Goal: Task Accomplishment & Management: Manage account settings

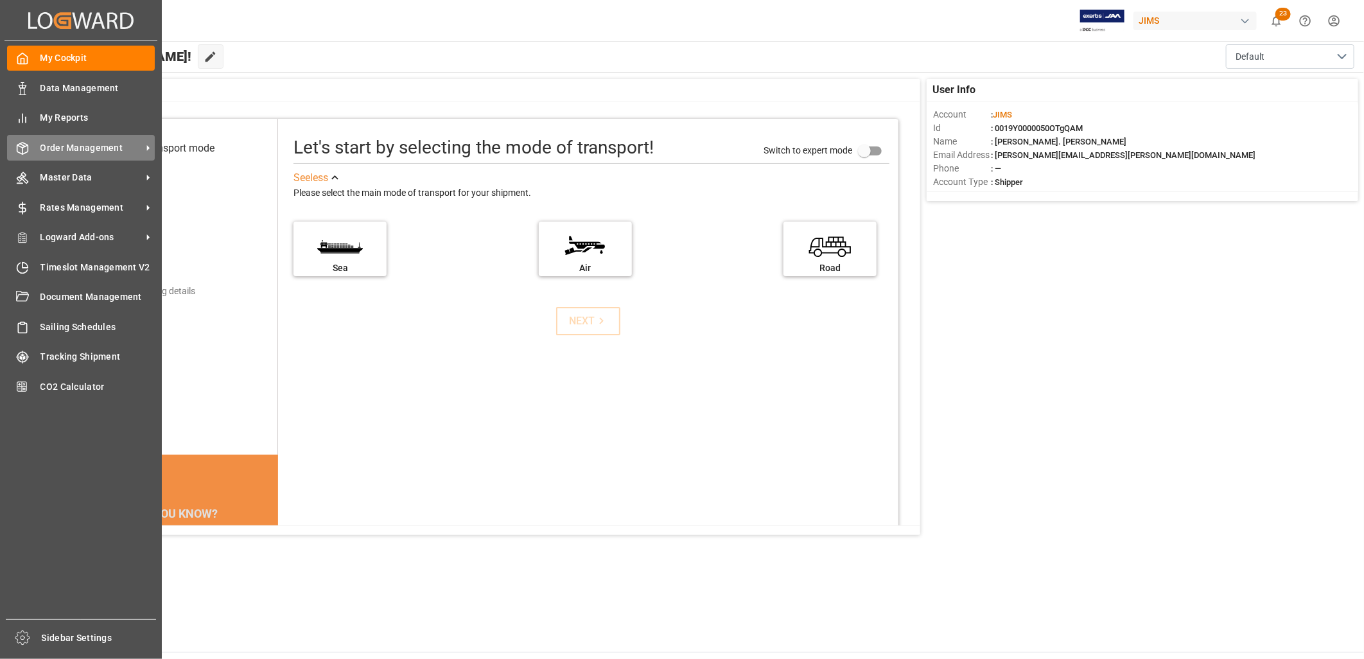
click at [80, 143] on span "Order Management" at bounding box center [90, 147] width 101 height 13
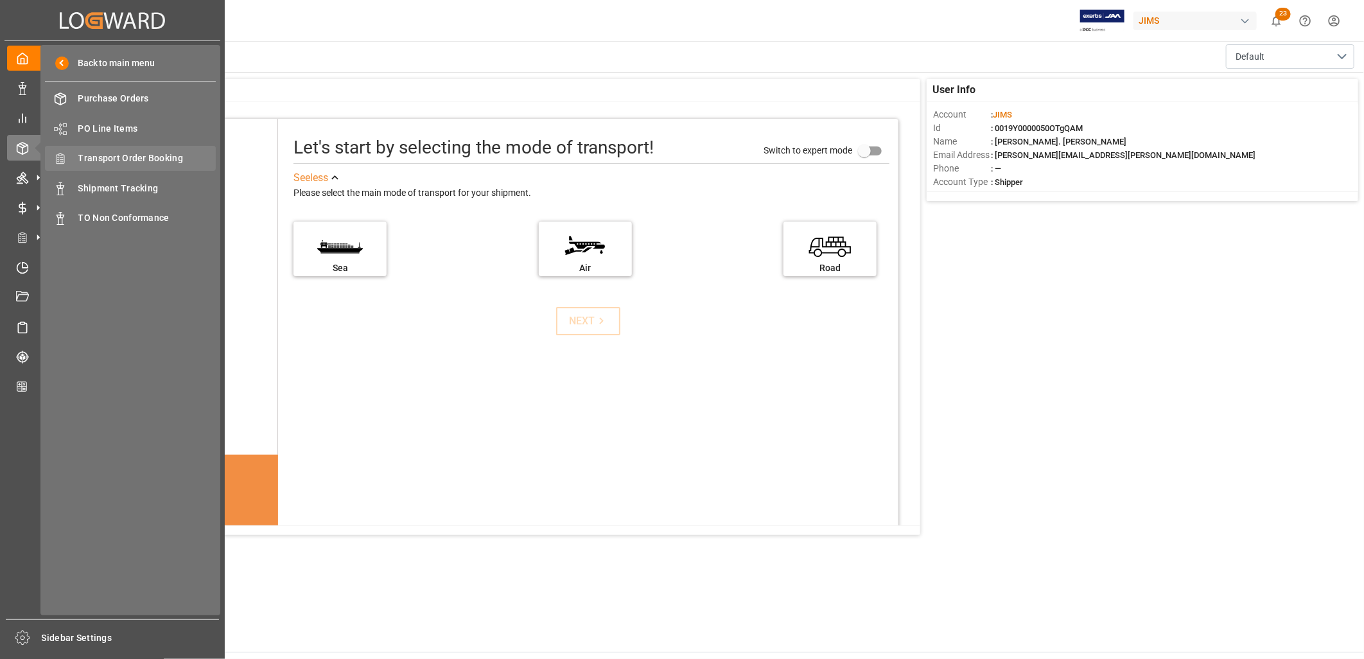
click at [142, 152] on span "Transport Order Booking" at bounding box center [147, 158] width 138 height 13
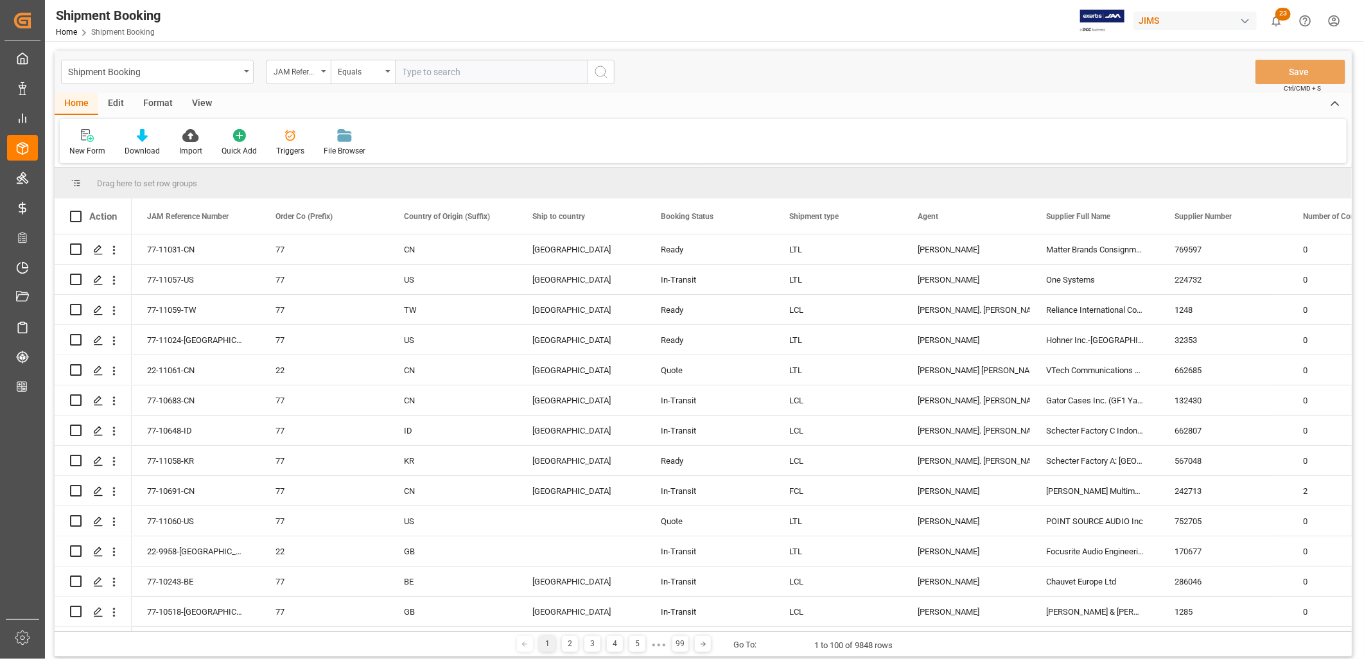
click at [405, 65] on input "text" at bounding box center [491, 72] width 193 height 24
type input "77-11059-TW"
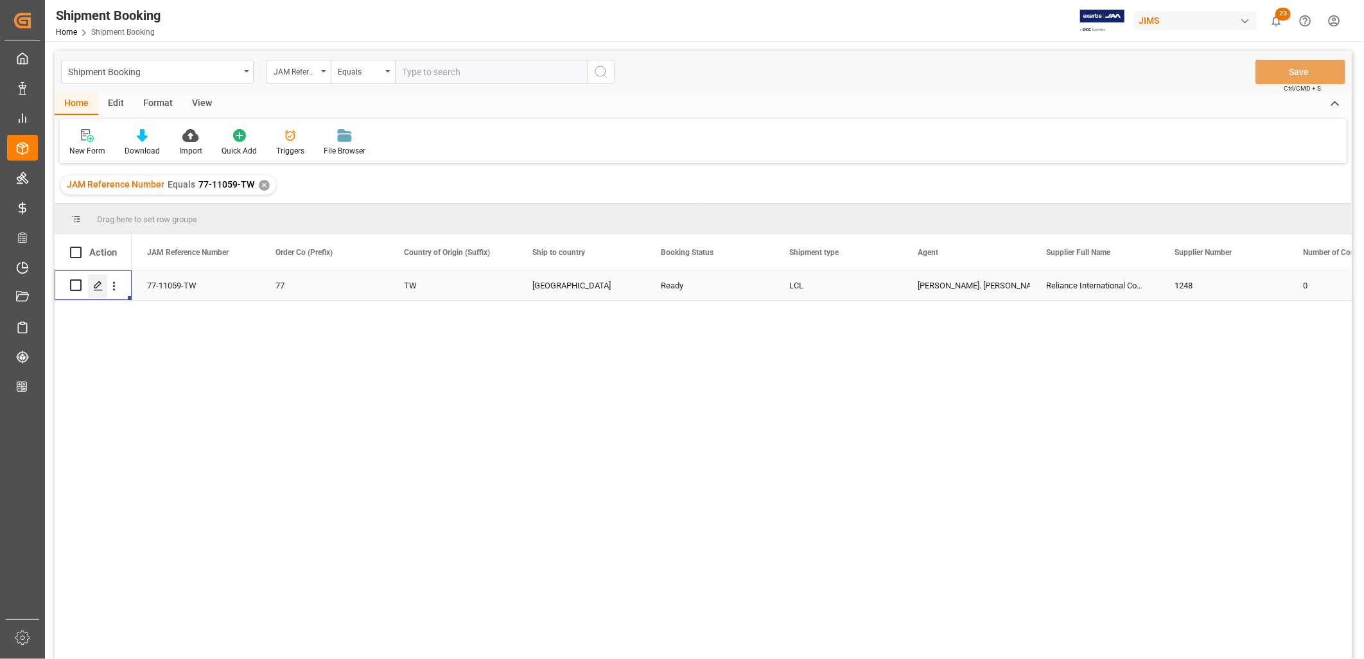
click at [100, 290] on icon "Press SPACE to select this row." at bounding box center [98, 286] width 10 height 10
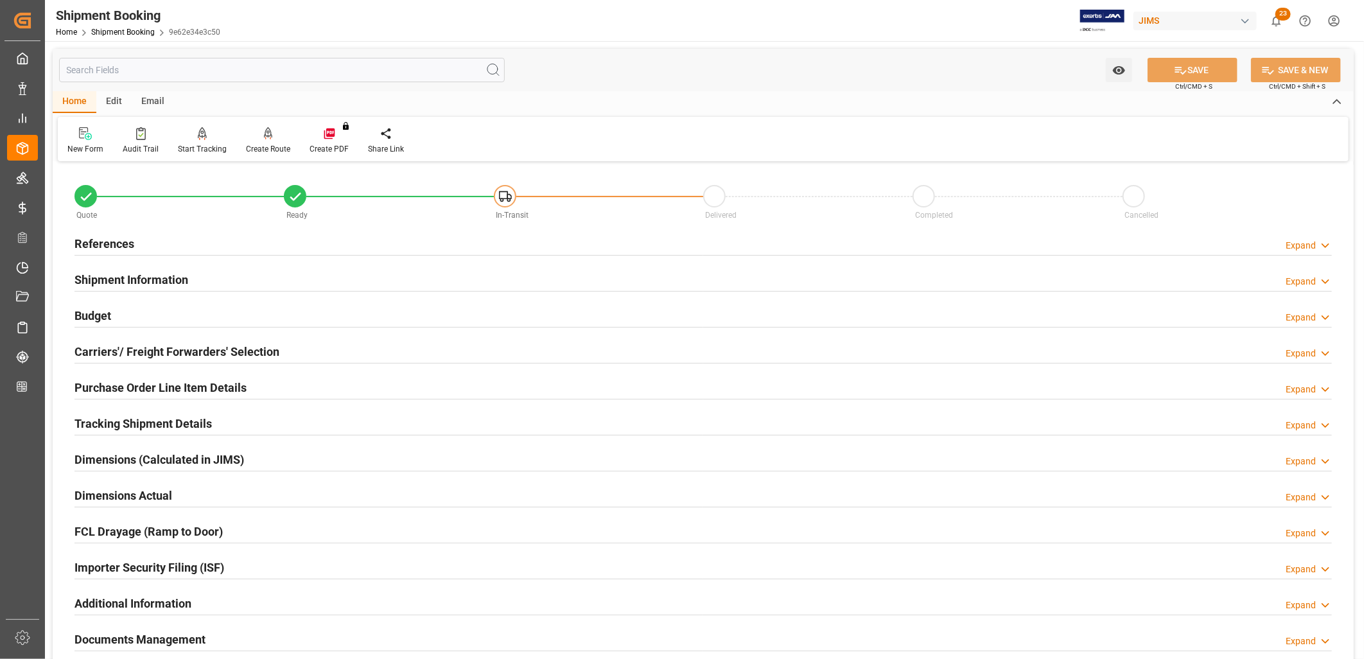
click at [184, 634] on h2 "Documents Management" at bounding box center [139, 639] width 131 height 17
click at [191, 639] on h2 "Documents Management" at bounding box center [139, 639] width 131 height 17
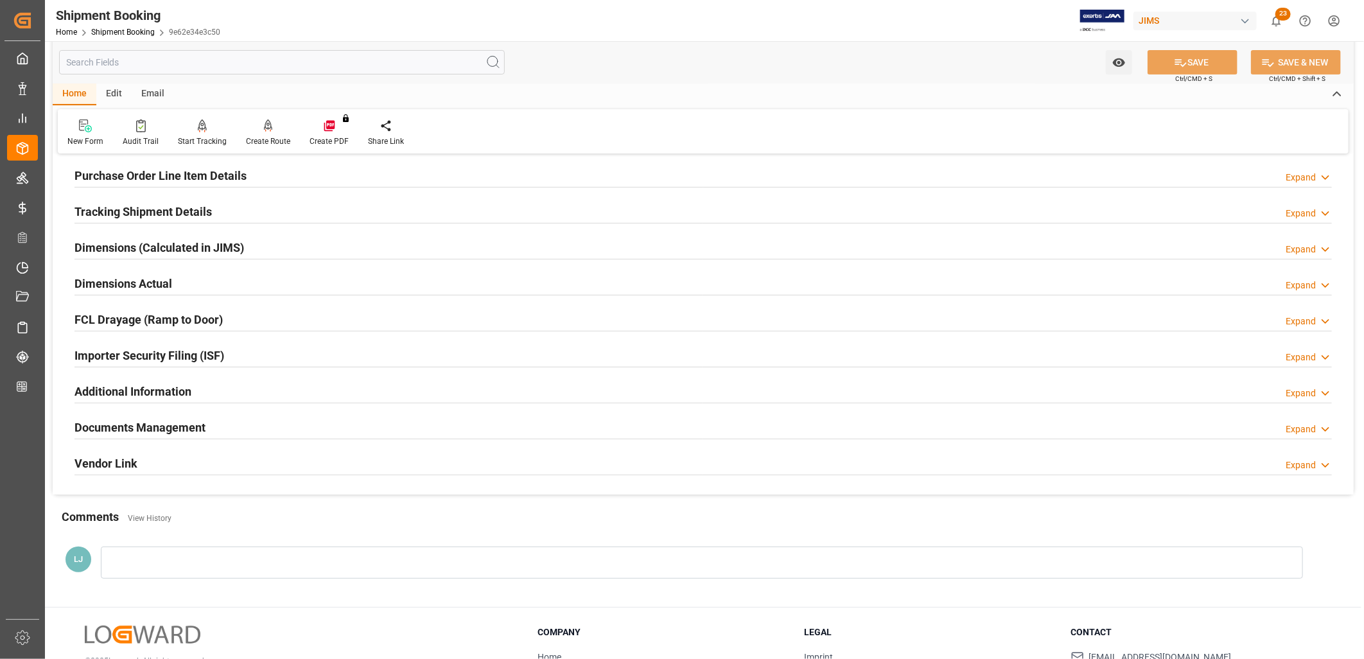
scroll to position [214, 0]
click at [168, 423] on h2 "Documents Management" at bounding box center [139, 425] width 131 height 17
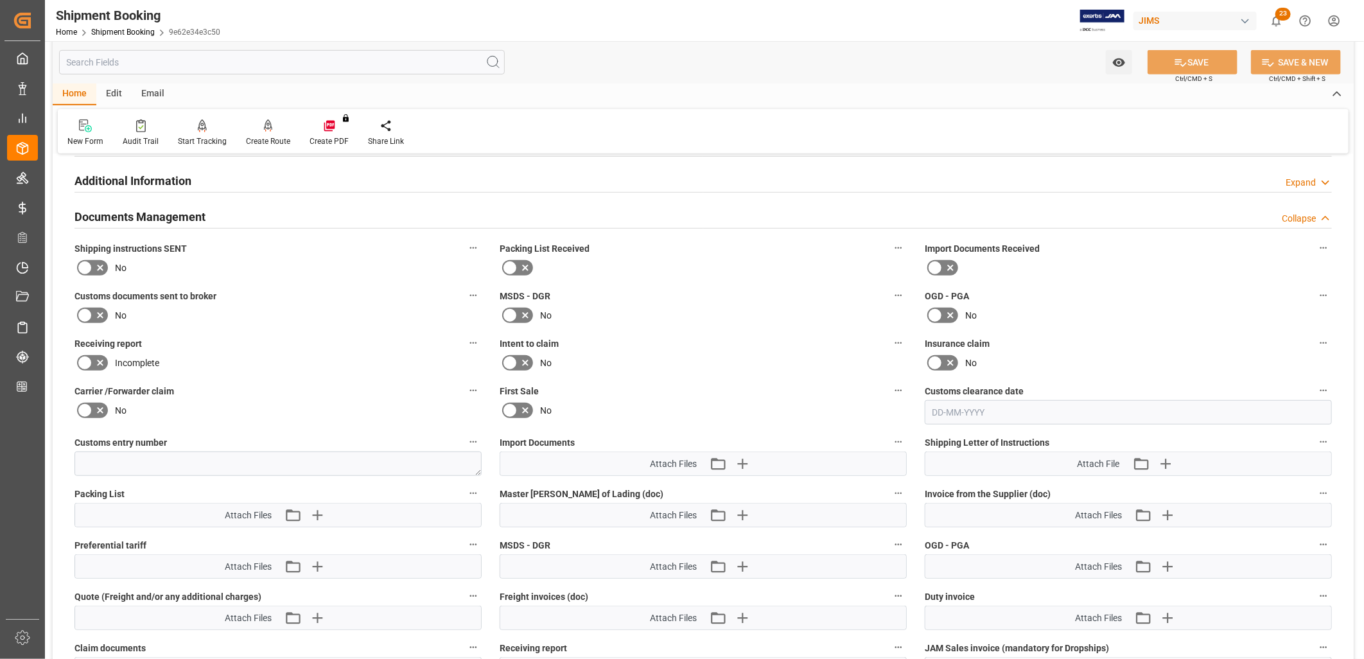
scroll to position [428, 0]
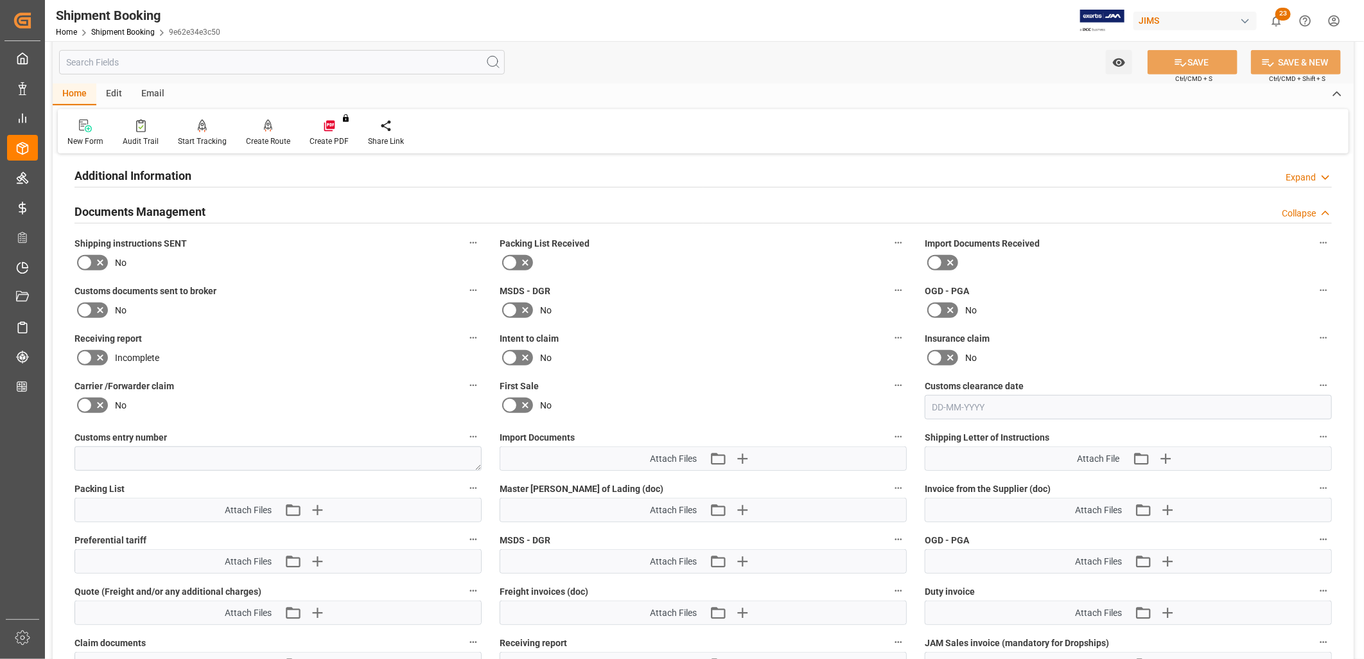
click at [516, 258] on icon at bounding box center [509, 262] width 15 height 15
click at [0, 0] on input "checkbox" at bounding box center [0, 0] width 0 height 0
click at [742, 453] on icon "button" at bounding box center [742, 459] width 12 height 12
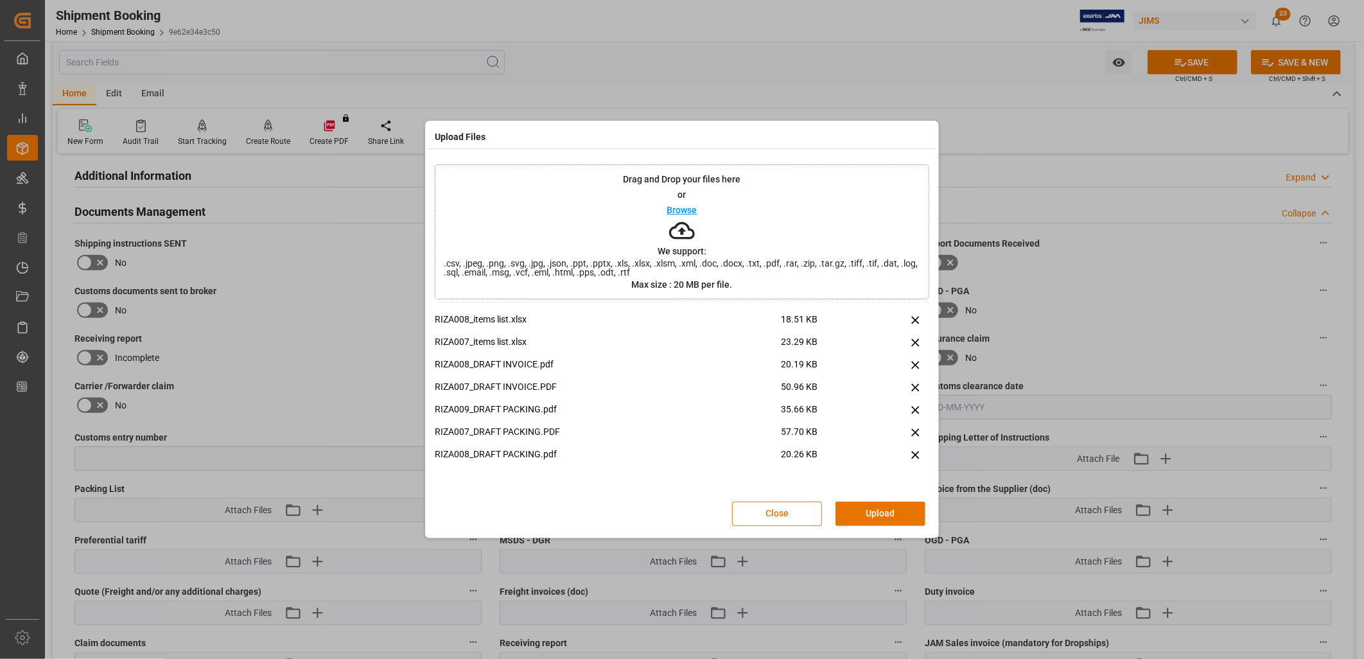
click at [685, 209] on p "Browse" at bounding box center [682, 209] width 30 height 9
click at [884, 509] on button "Upload" at bounding box center [880, 513] width 90 height 24
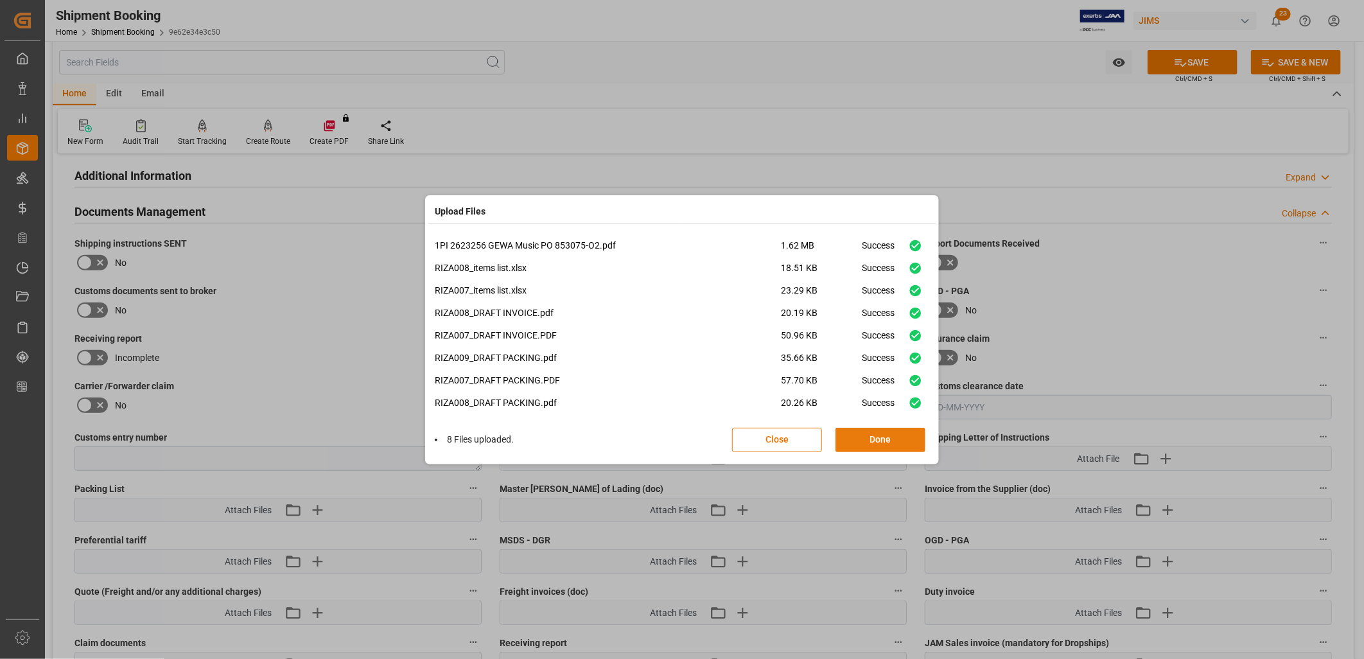
click at [890, 438] on button "Done" at bounding box center [880, 440] width 90 height 24
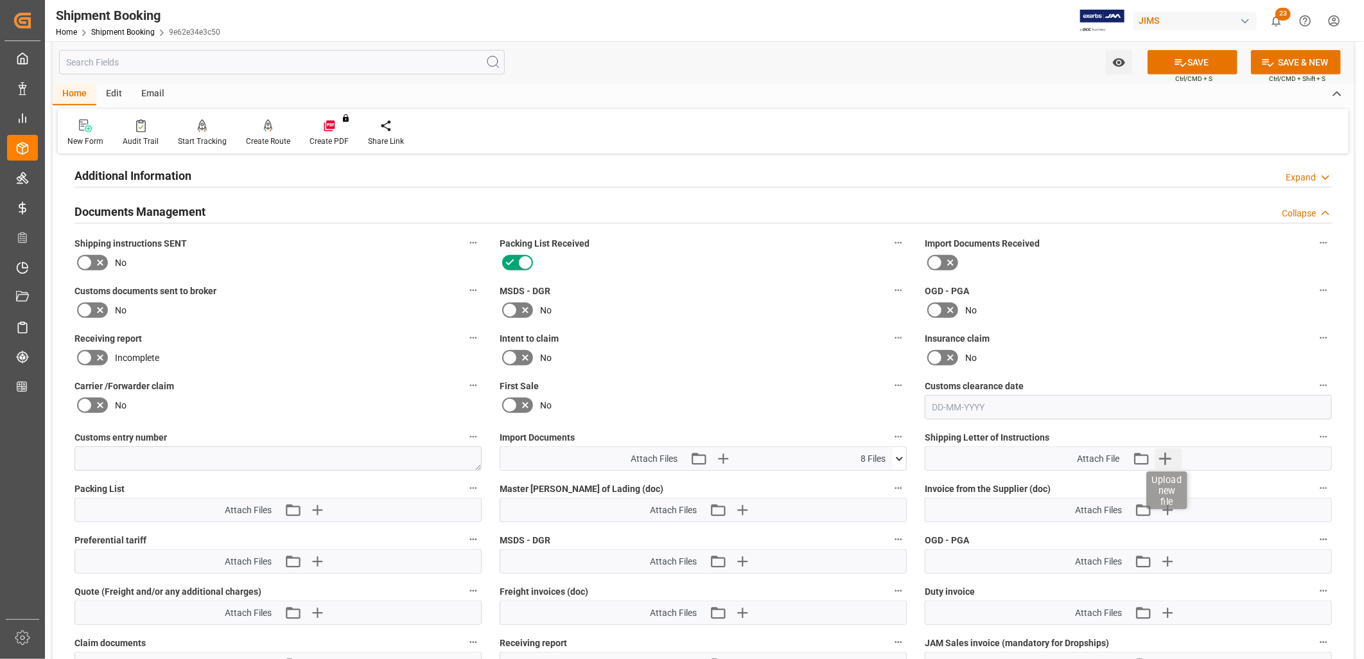
click at [1166, 451] on icon "button" at bounding box center [1165, 458] width 21 height 21
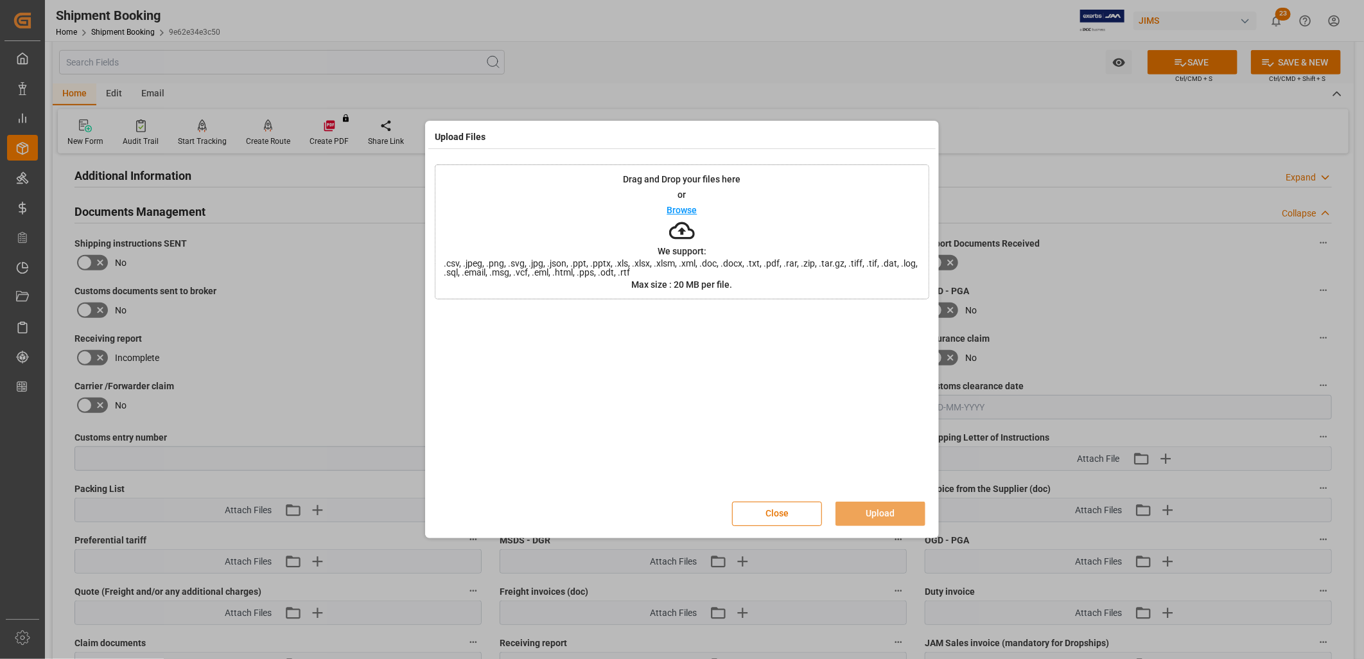
click at [683, 209] on p "Browse" at bounding box center [682, 209] width 30 height 9
click at [904, 501] on div "Close Upload" at bounding box center [682, 514] width 494 height 42
click at [909, 514] on button "Upload" at bounding box center [880, 513] width 90 height 24
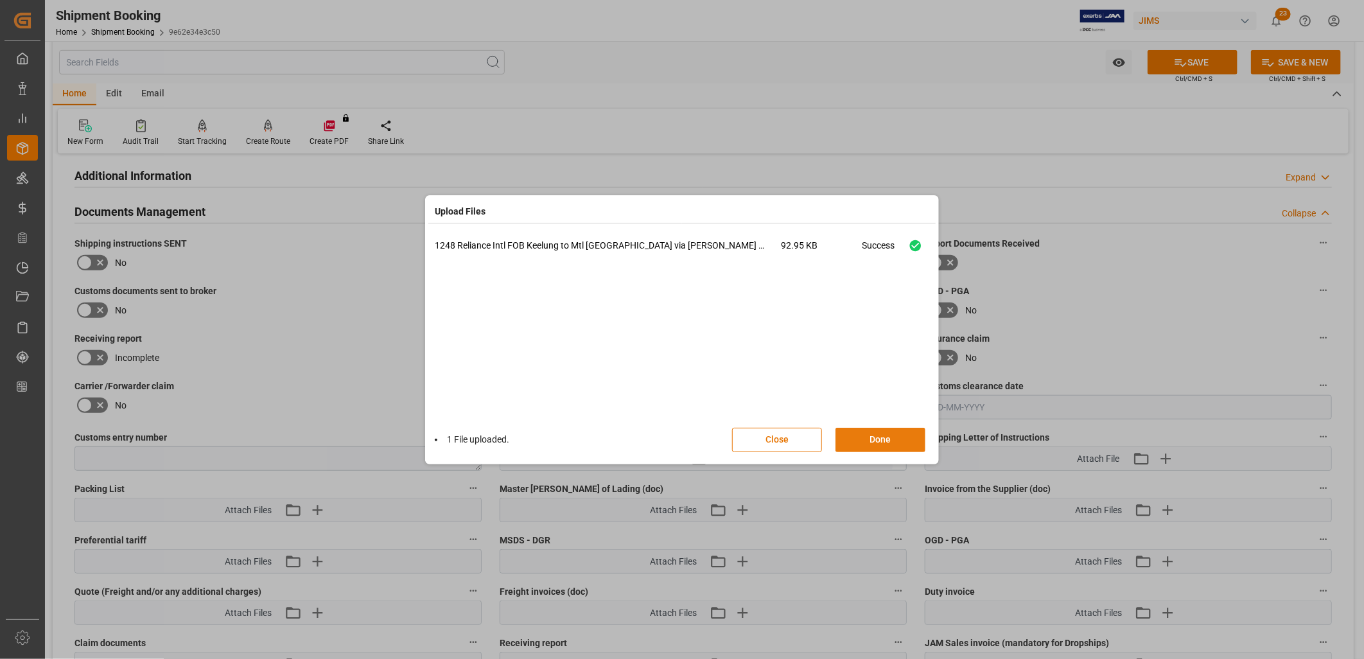
click at [893, 439] on button "Done" at bounding box center [880, 440] width 90 height 24
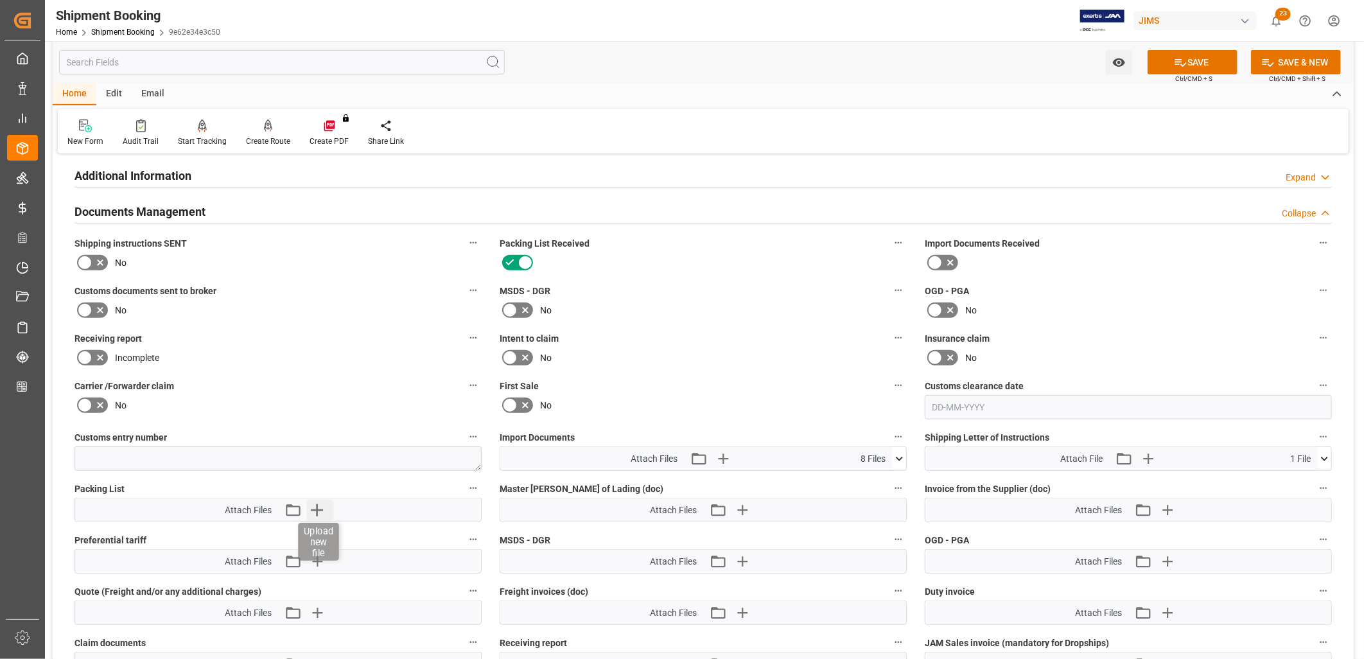
click at [319, 501] on icon "button" at bounding box center [317, 510] width 21 height 21
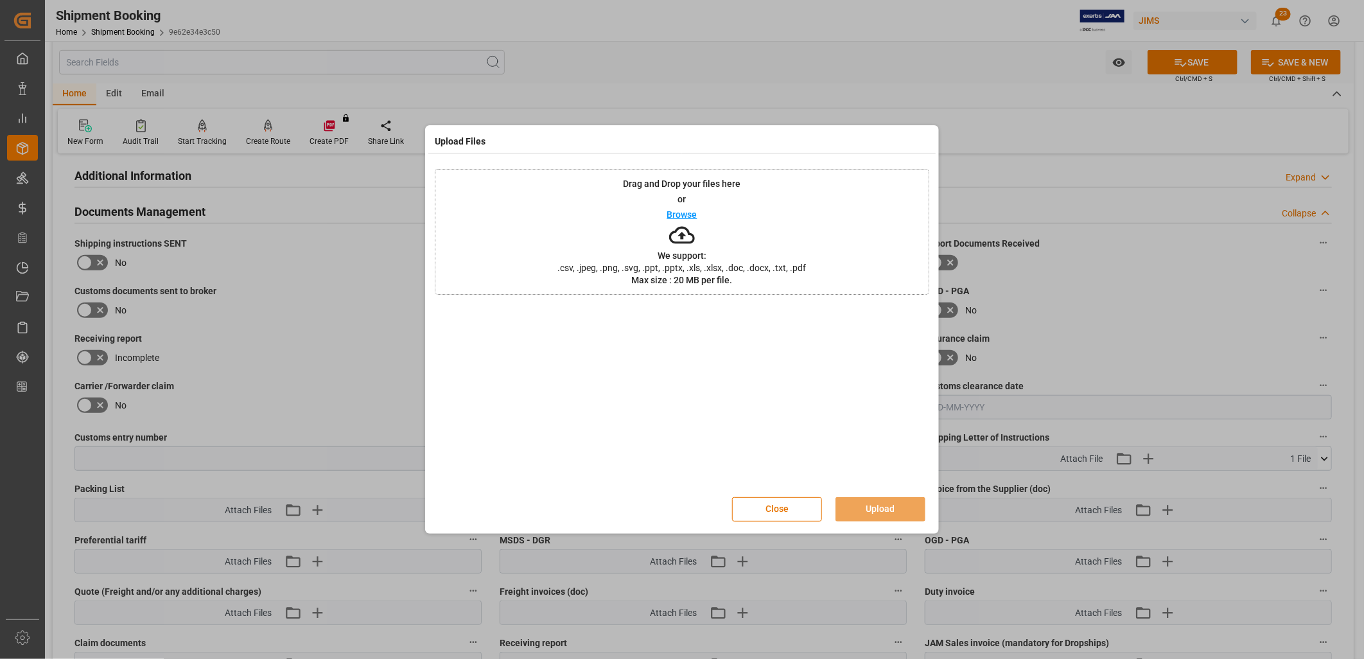
click at [688, 213] on p "Browse" at bounding box center [682, 214] width 30 height 9
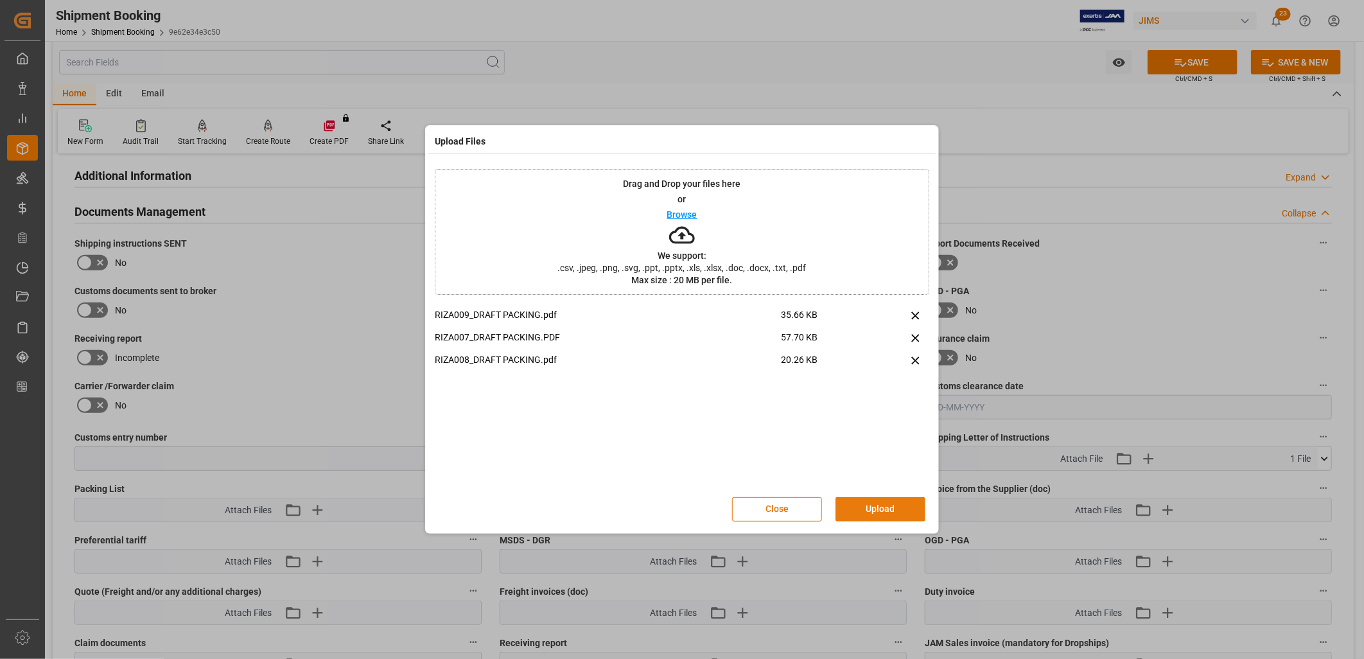
click at [887, 510] on button "Upload" at bounding box center [880, 509] width 90 height 24
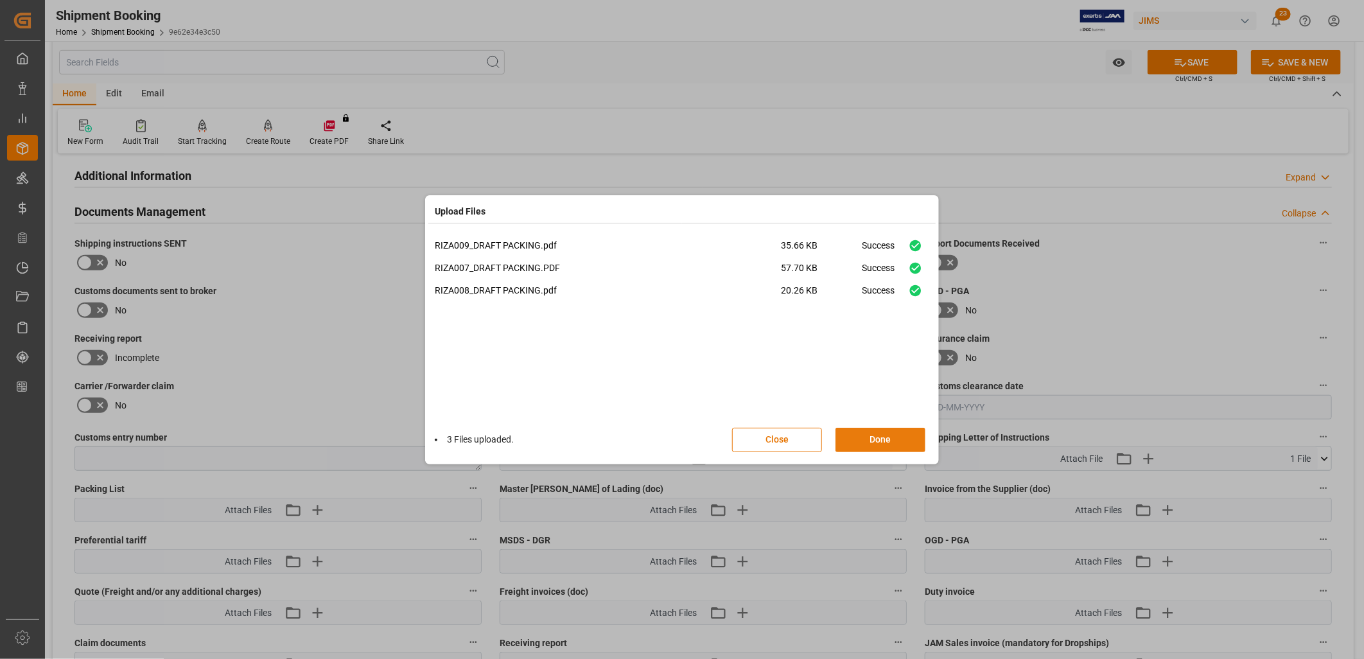
click at [889, 440] on button "Done" at bounding box center [880, 440] width 90 height 24
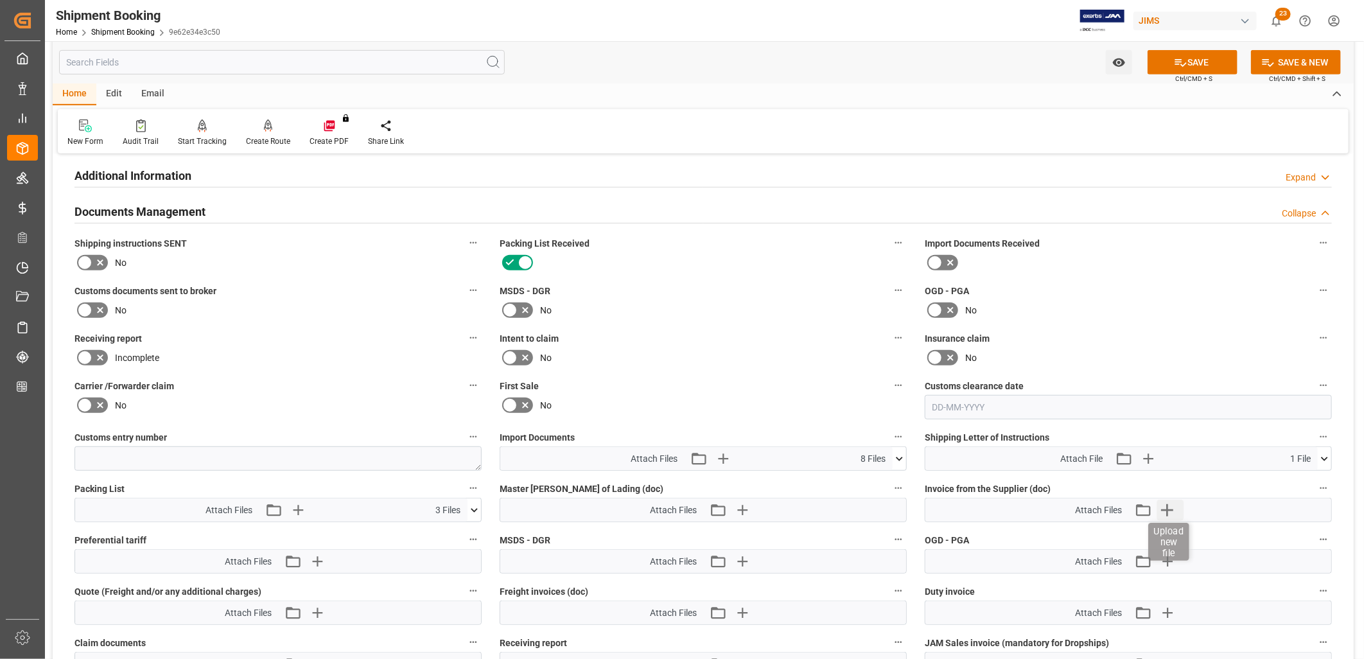
click at [1170, 504] on icon "button" at bounding box center [1167, 510] width 21 height 21
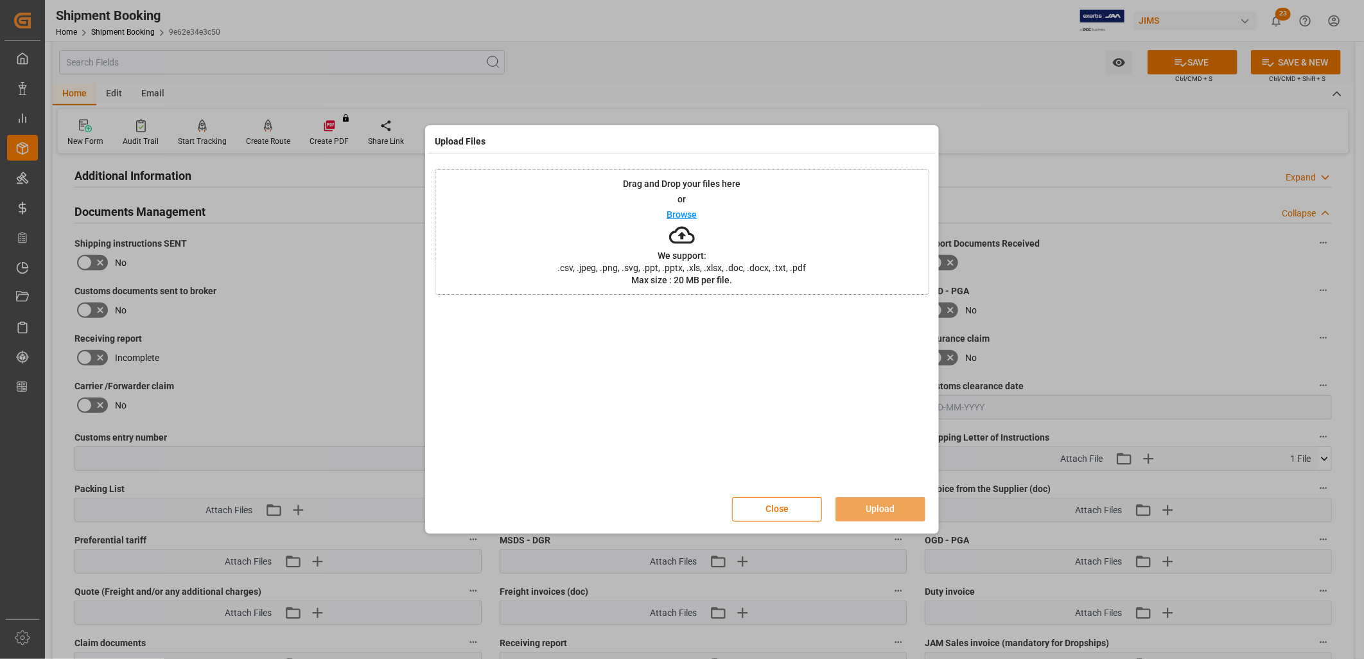
click at [687, 214] on p "Browse" at bounding box center [682, 214] width 30 height 9
click at [883, 505] on button "Upload" at bounding box center [880, 509] width 90 height 24
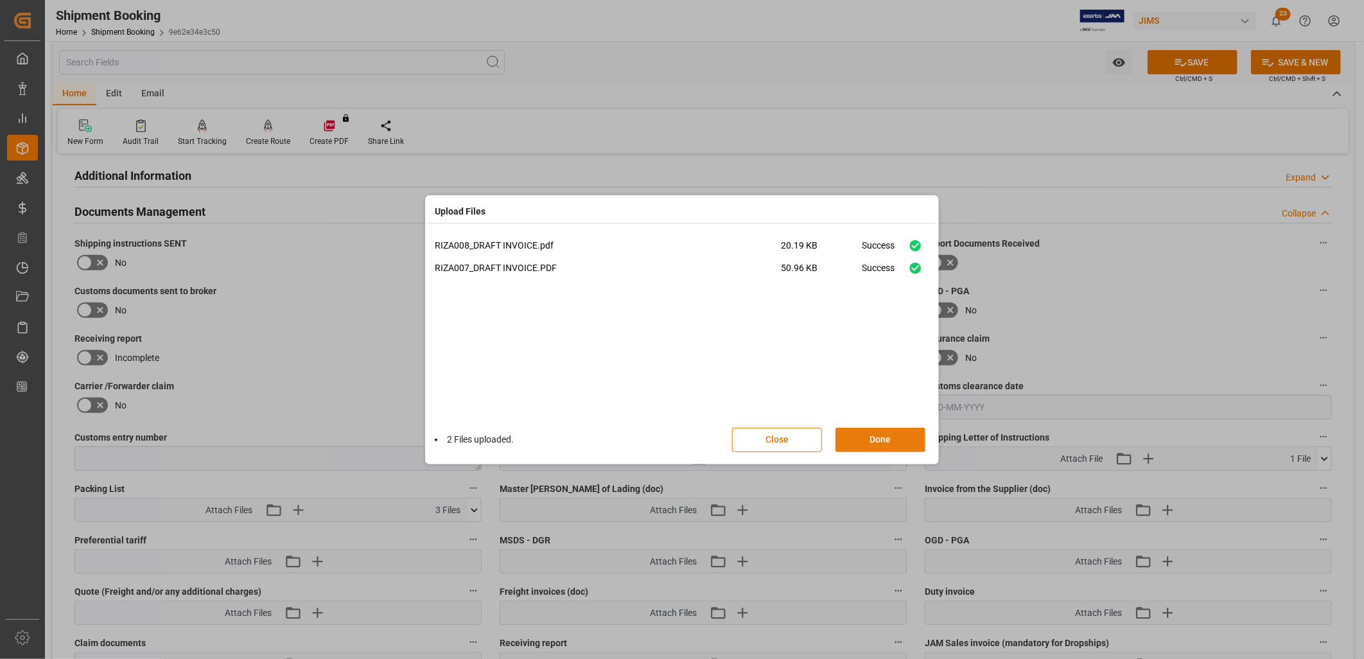
click at [884, 440] on button "Done" at bounding box center [880, 440] width 90 height 24
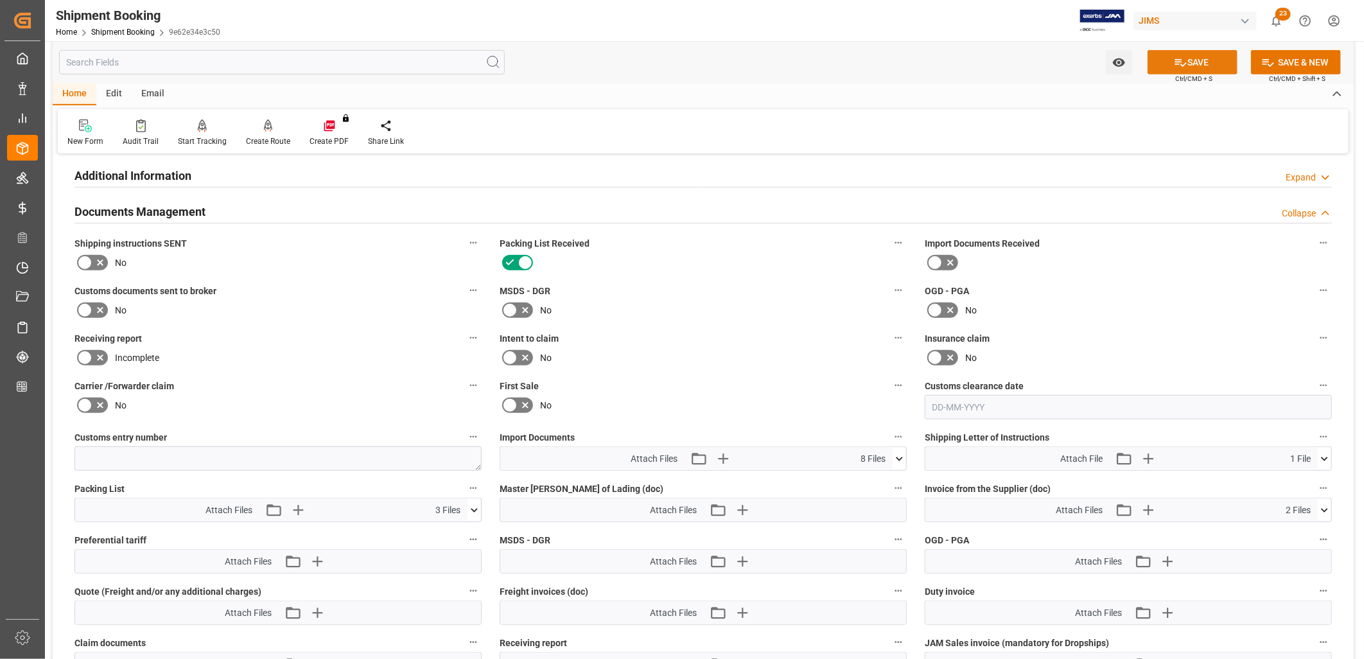
click at [1190, 58] on button "SAVE" at bounding box center [1192, 62] width 90 height 24
click at [89, 257] on icon at bounding box center [84, 262] width 15 height 15
click at [0, 0] on input "checkbox" at bounding box center [0, 0] width 0 height 0
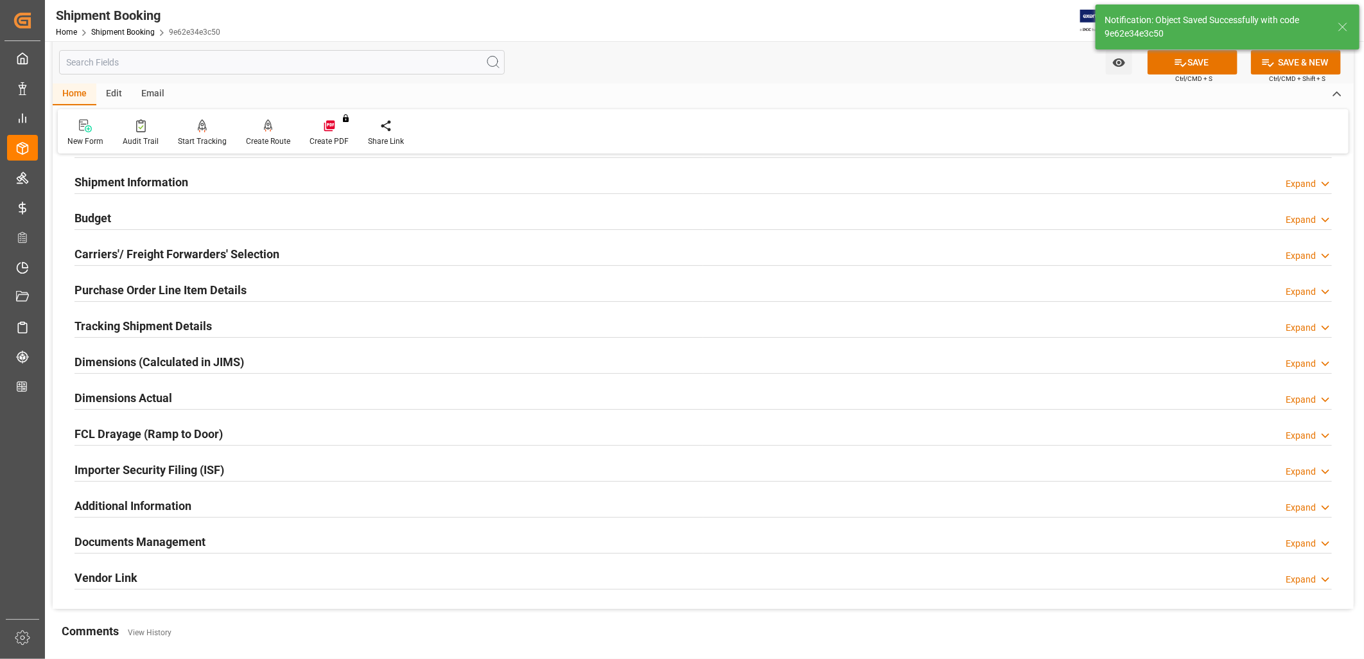
scroll to position [21, 0]
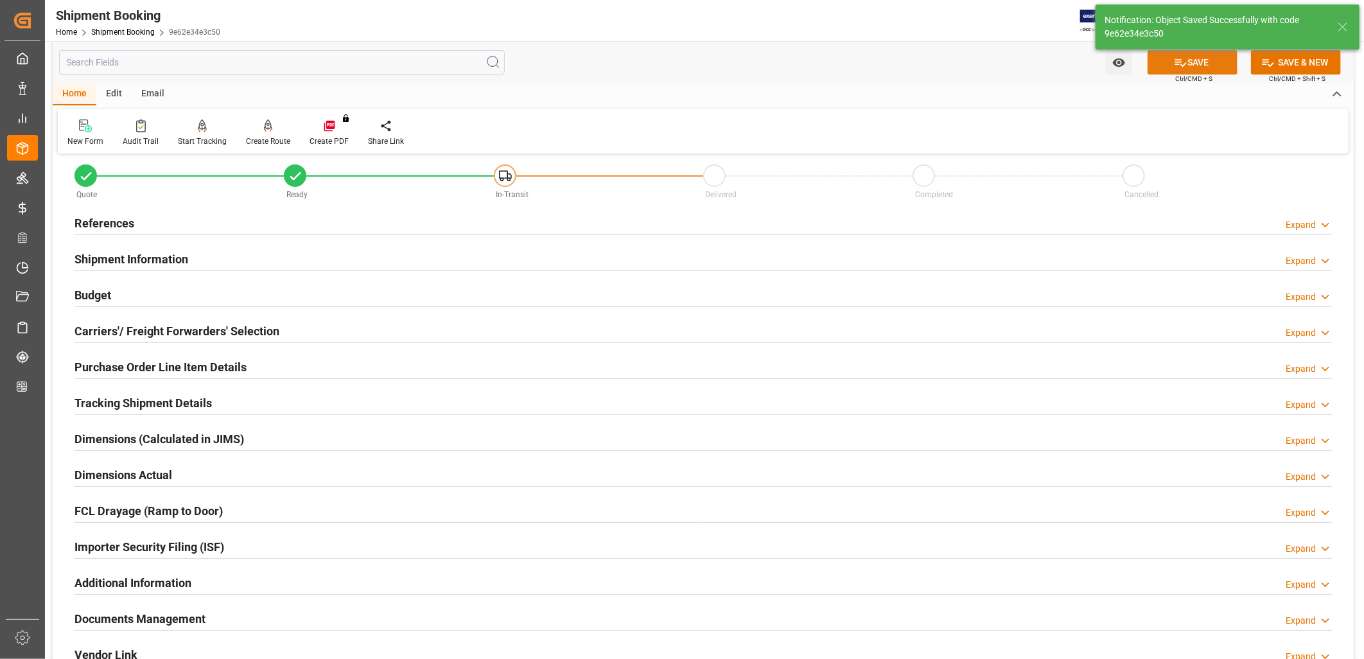
click at [1210, 55] on button "SAVE" at bounding box center [1192, 62] width 90 height 24
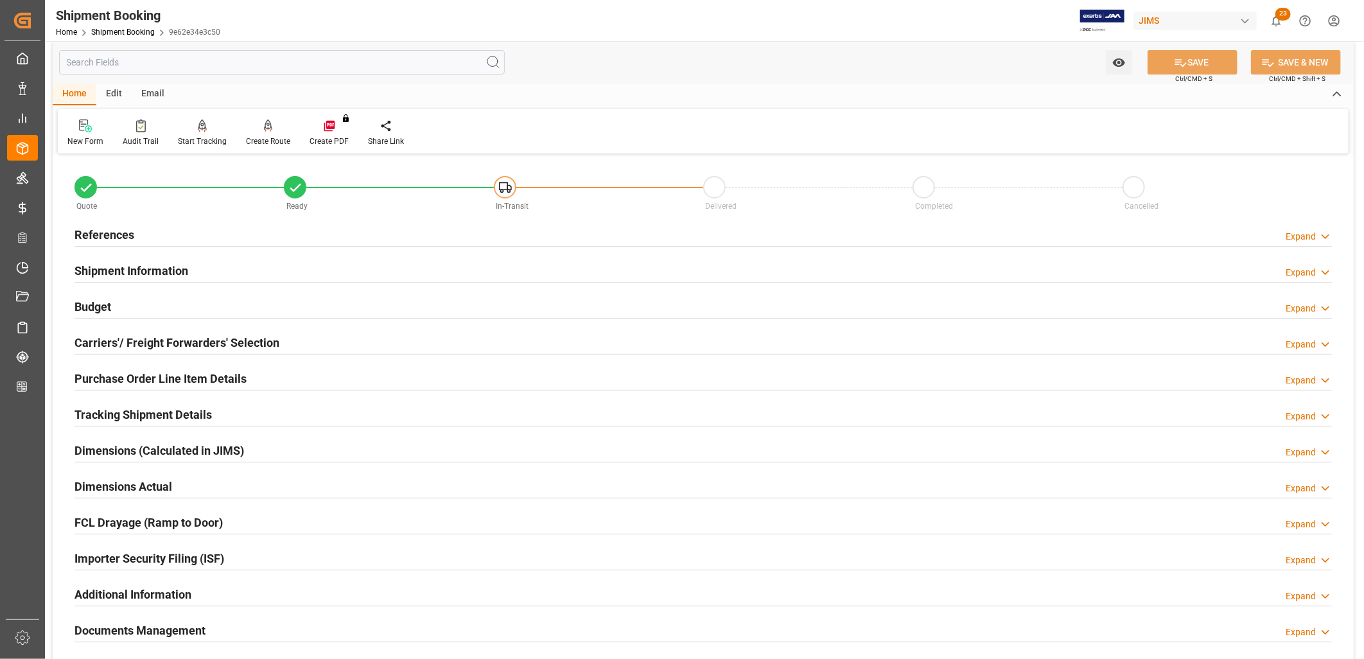
scroll to position [0, 0]
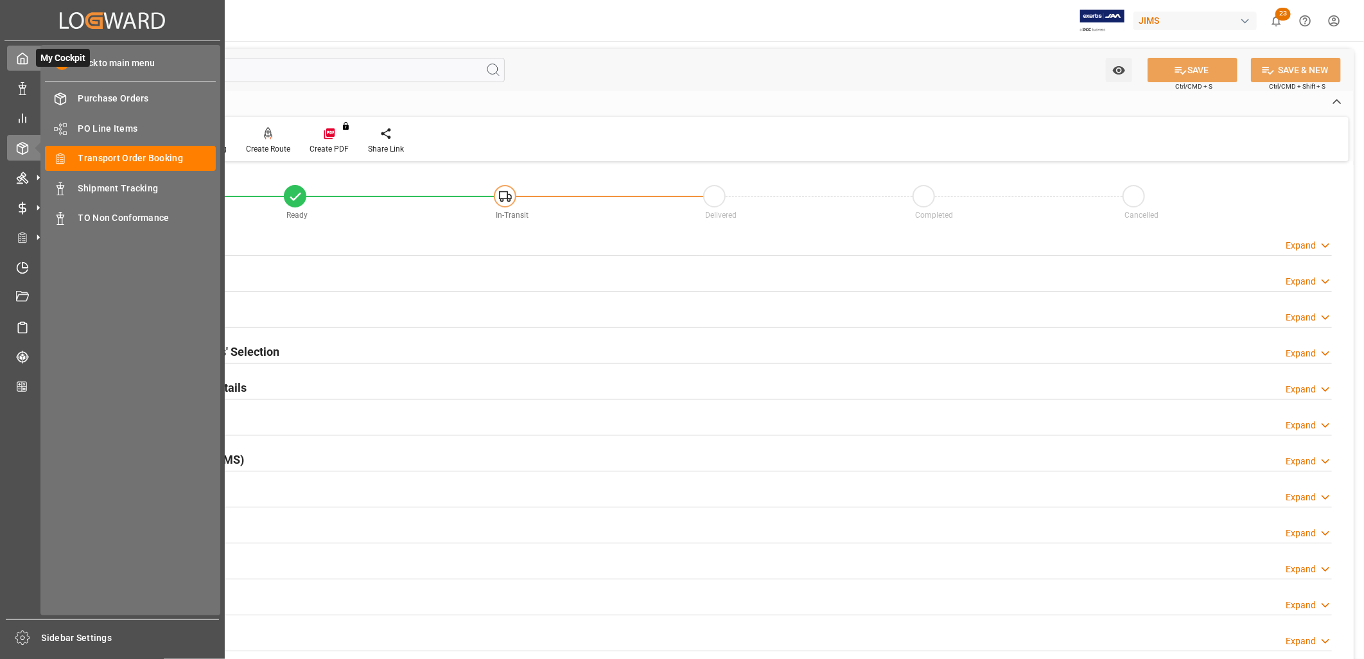
click at [22, 59] on icon at bounding box center [22, 58] width 13 height 13
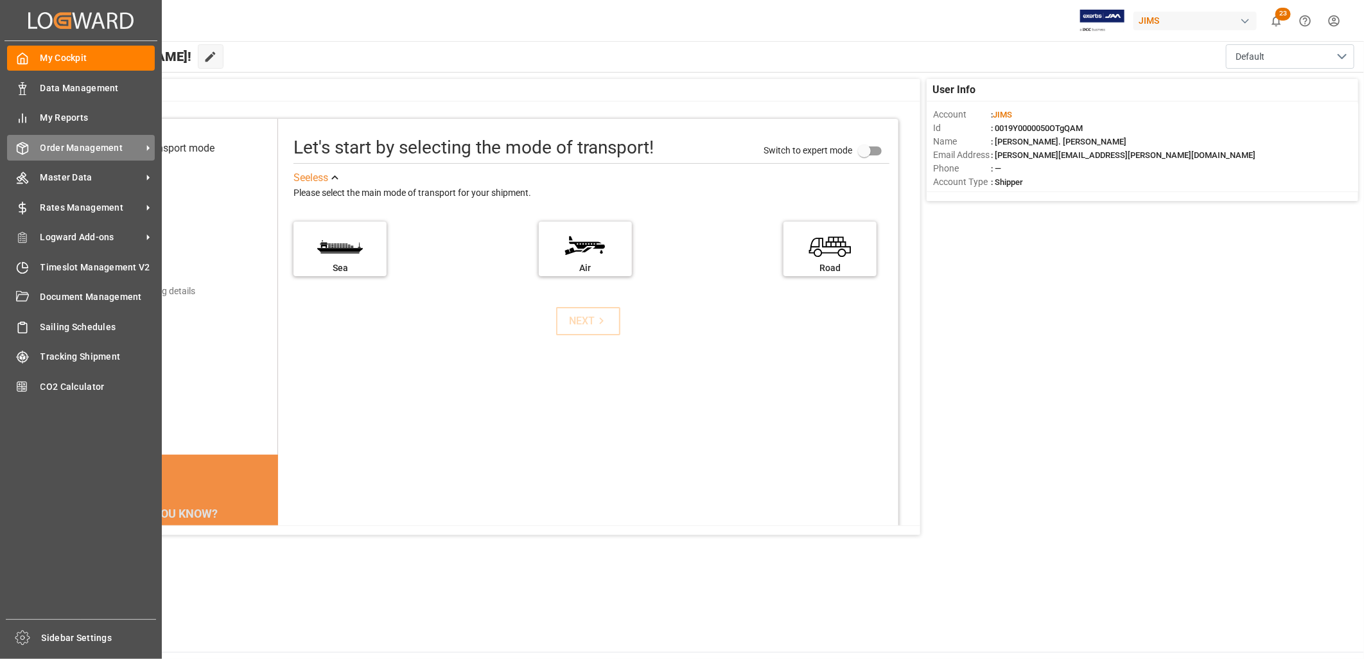
click at [103, 137] on div "Order Management Order Management" at bounding box center [81, 147] width 148 height 25
click at [85, 142] on span "Order Management" at bounding box center [90, 147] width 101 height 13
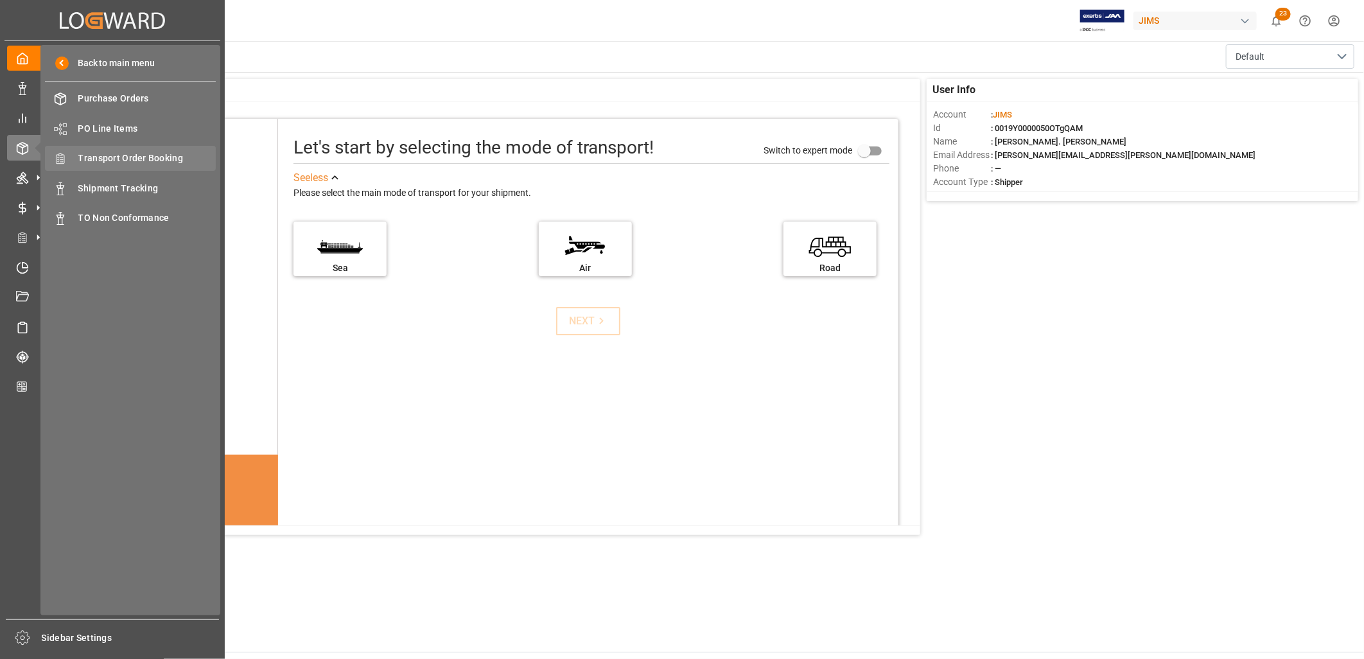
click at [165, 153] on span "Transport Order Booking" at bounding box center [147, 158] width 138 height 13
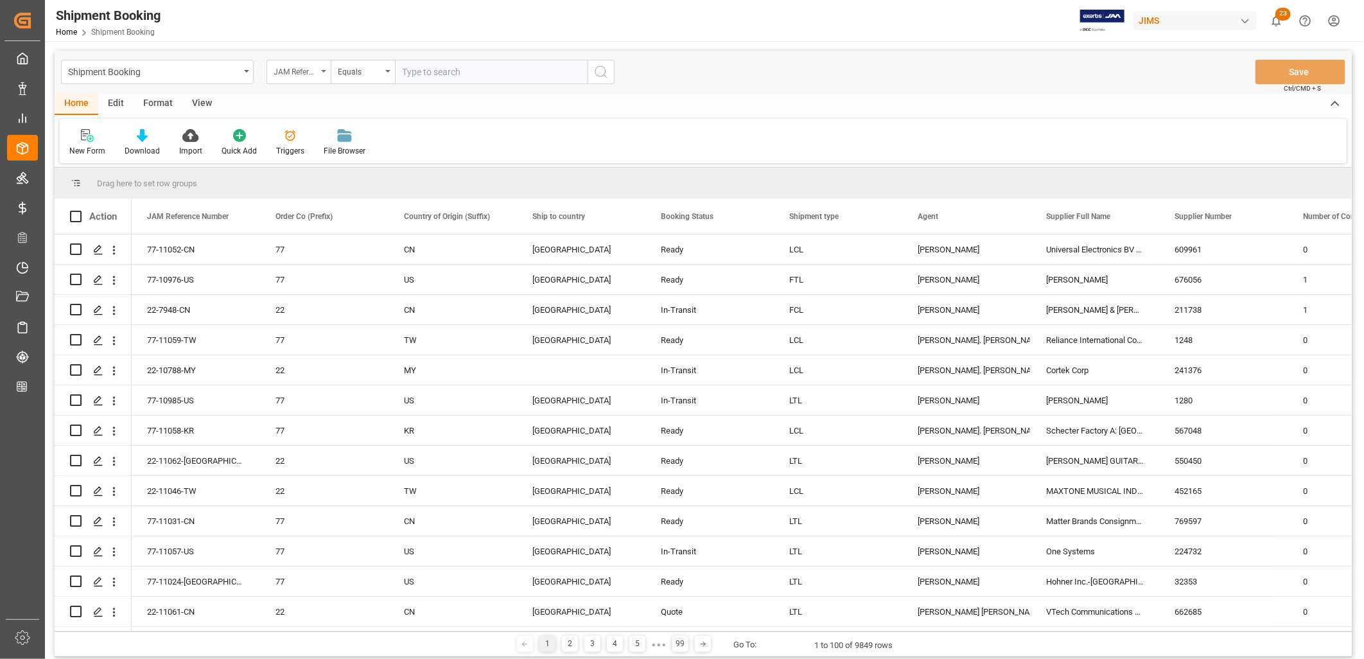
click at [322, 74] on div "JAM Reference Number" at bounding box center [298, 72] width 64 height 24
click at [332, 185] on div "Country of Origin (Suffix)" at bounding box center [362, 184] width 191 height 27
click at [387, 67] on div "Equals" at bounding box center [363, 72] width 64 height 24
click at [349, 125] on div "Equals" at bounding box center [426, 131] width 191 height 27
click at [435, 71] on span "Select Items" at bounding box center [430, 72] width 55 height 10
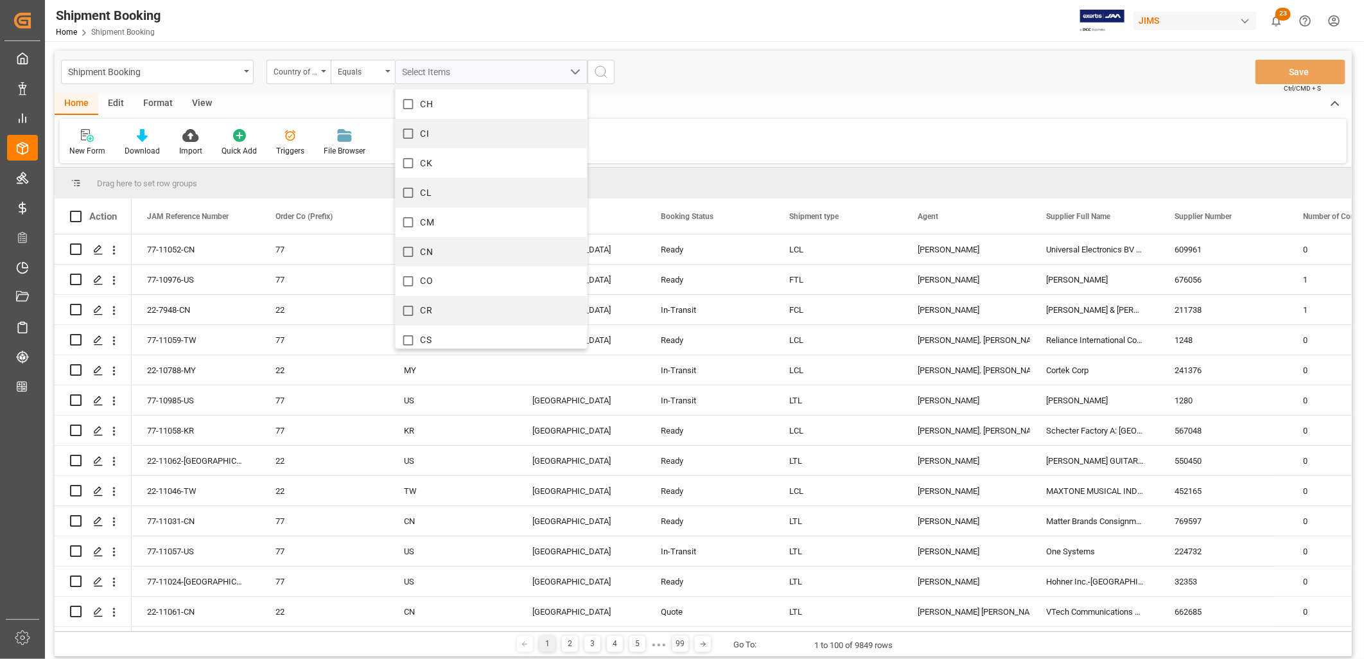
scroll to position [1427, 0]
click at [408, 180] on input "CN" at bounding box center [408, 180] width 25 height 25
checkbox input "true"
click at [598, 75] on circle "search button" at bounding box center [600, 71] width 10 height 10
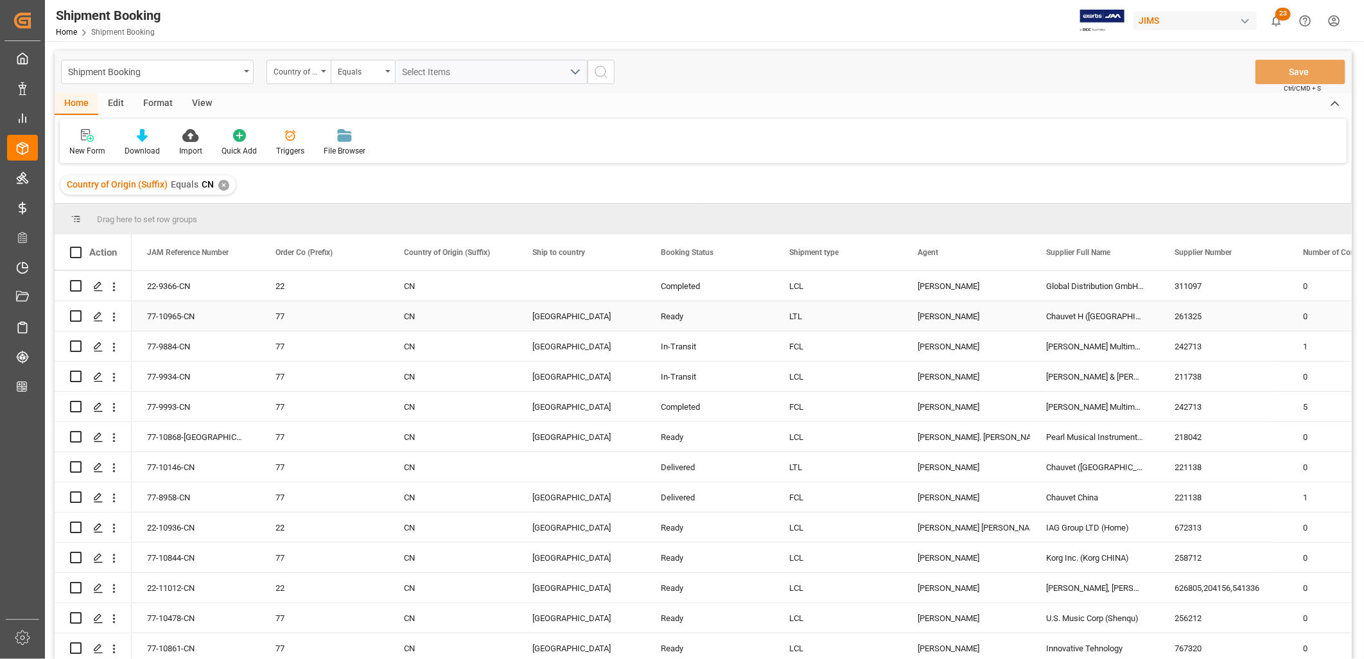
scroll to position [356, 0]
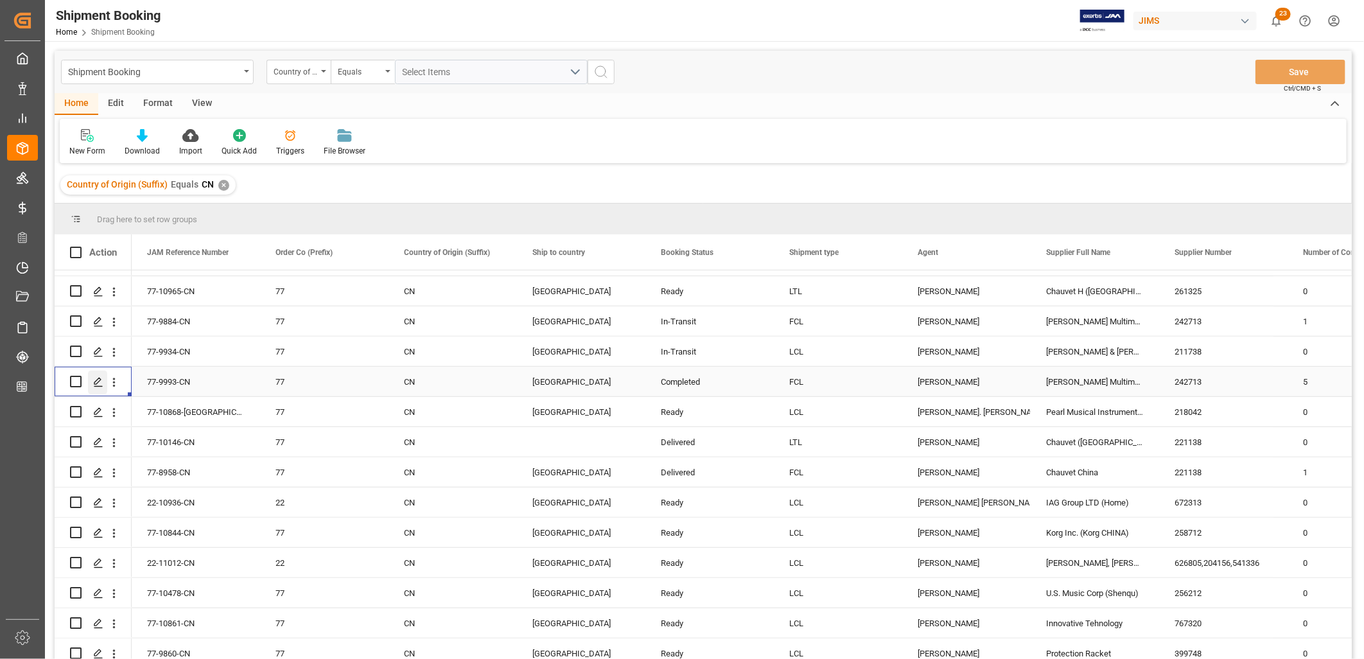
click at [96, 382] on icon "Press SPACE to select this row." at bounding box center [98, 382] width 10 height 10
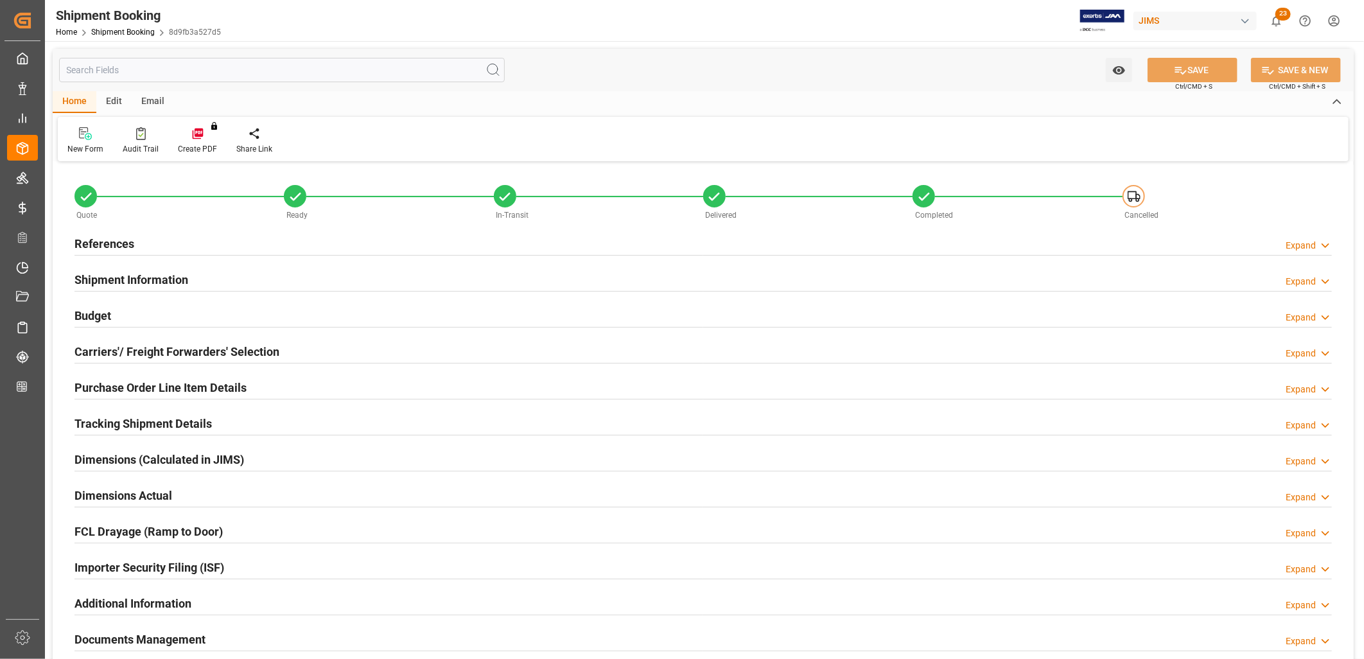
type input "0"
type input "9570.8864"
type input "25000"
type input "460000"
click at [98, 312] on h2 "Budget" at bounding box center [92, 315] width 37 height 17
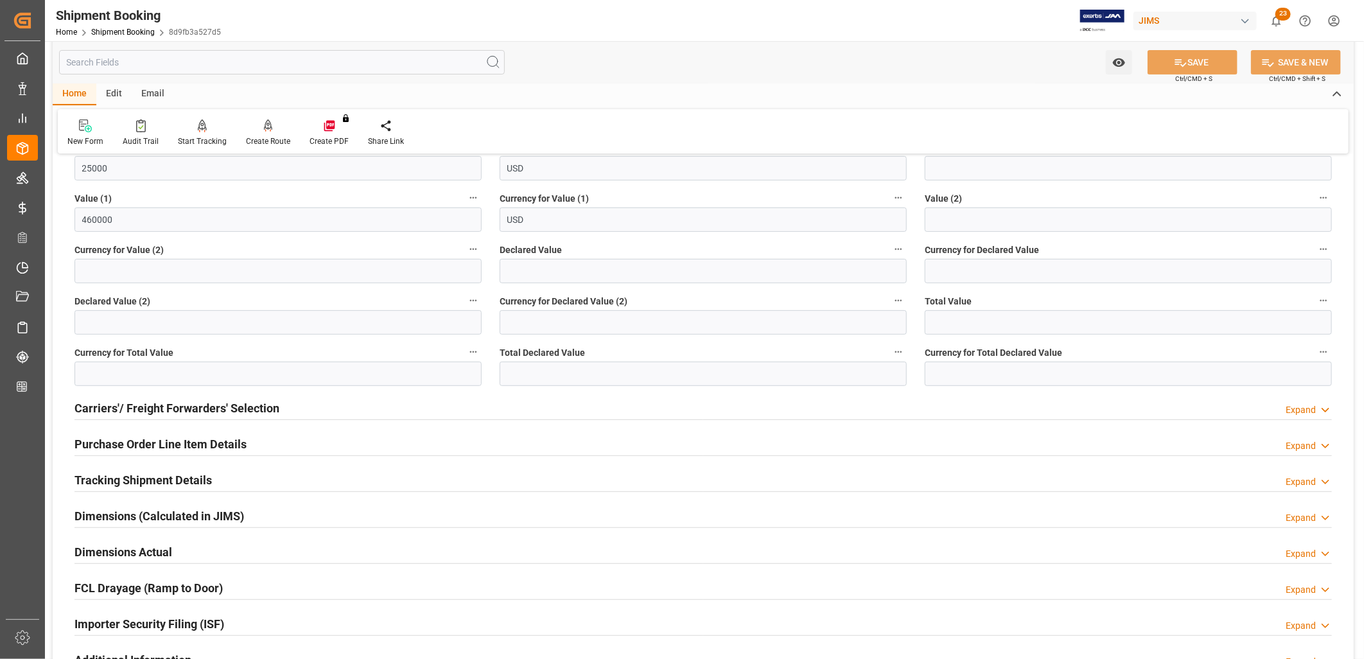
scroll to position [285, 0]
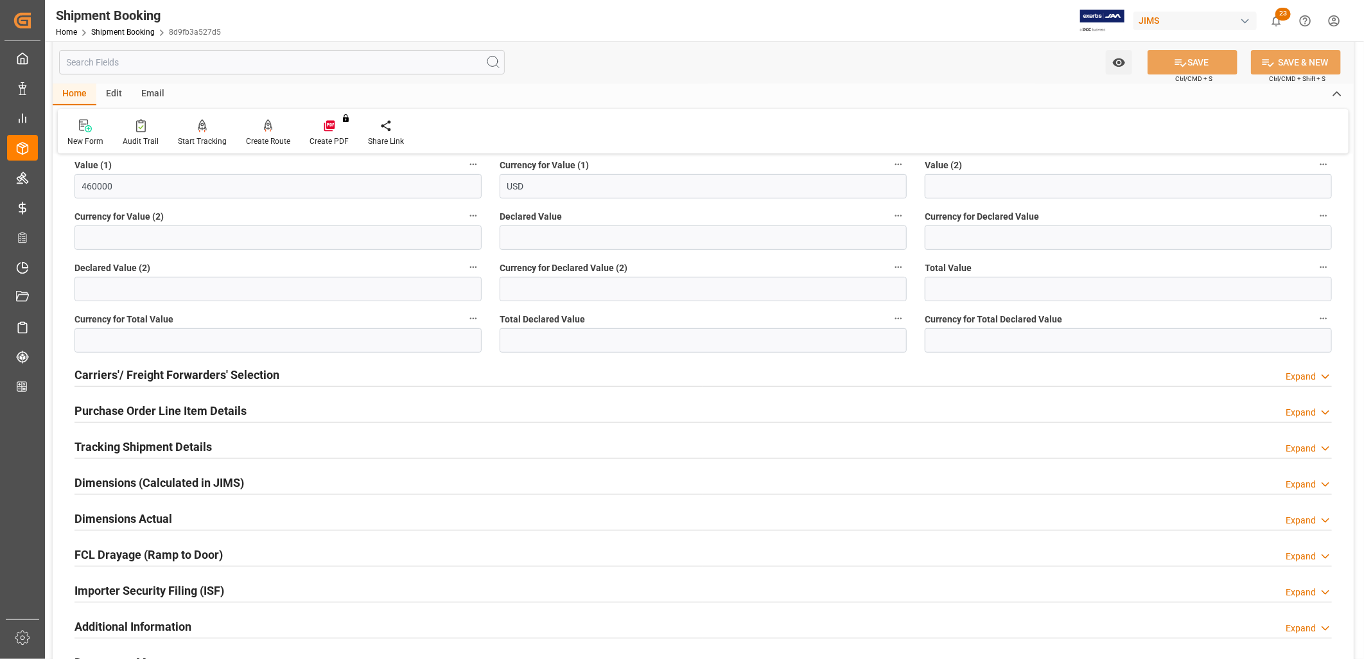
click at [177, 447] on h2 "Tracking Shipment Details" at bounding box center [142, 446] width 137 height 17
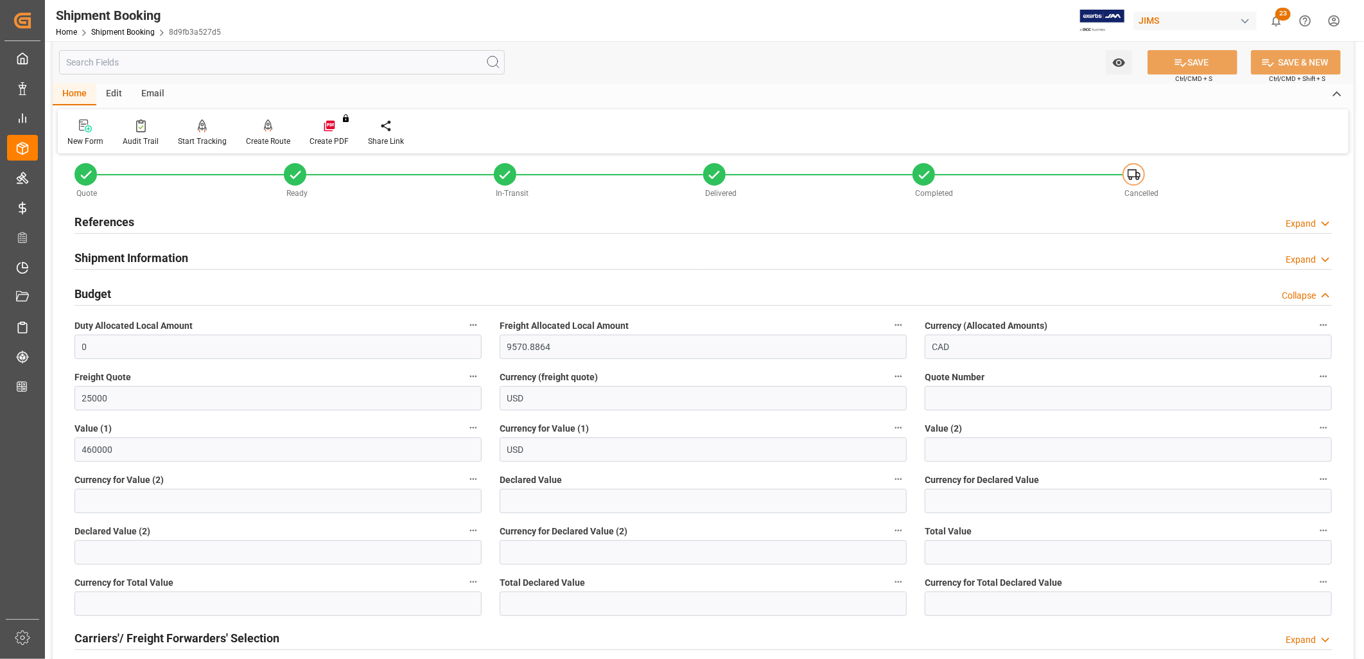
scroll to position [0, 0]
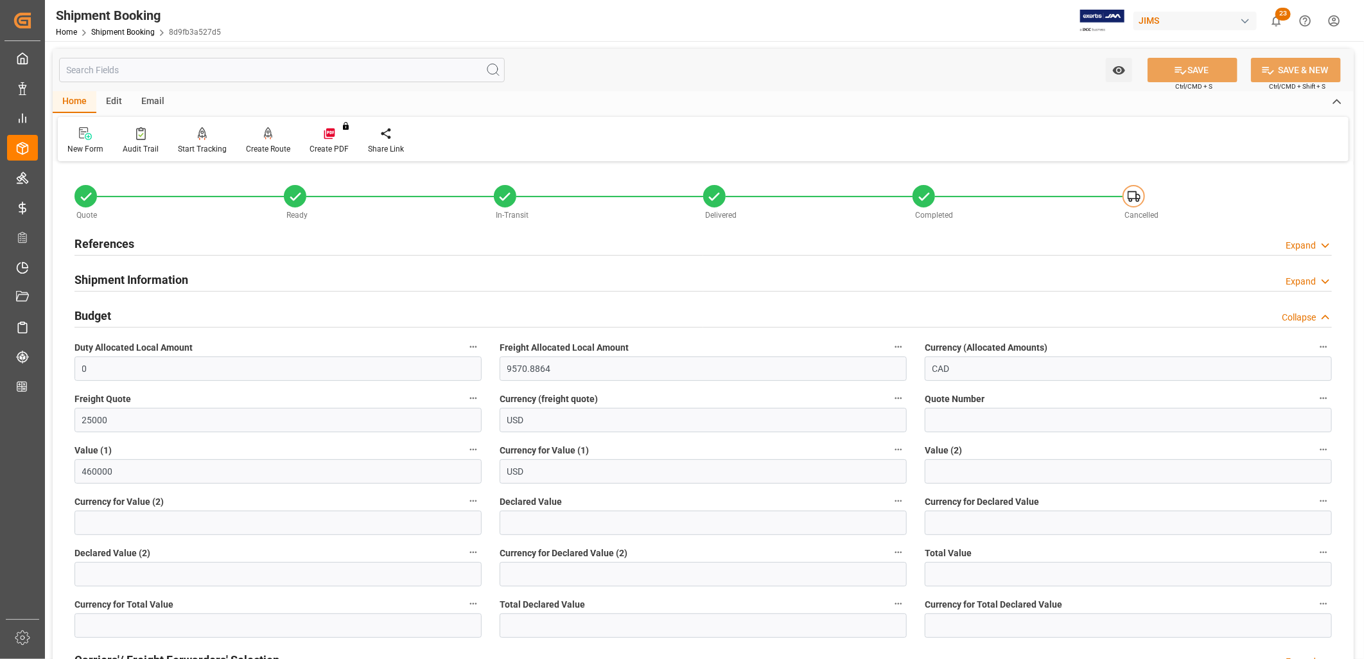
click at [143, 279] on h2 "Shipment Information" at bounding box center [131, 279] width 114 height 17
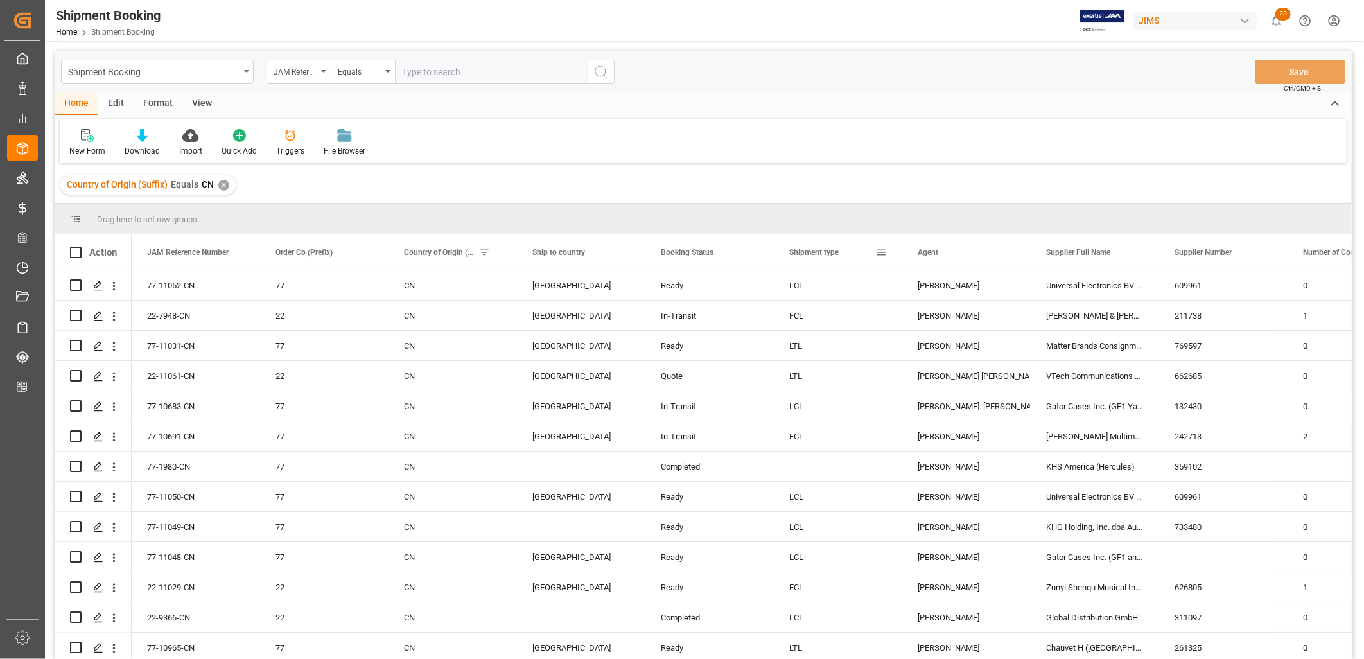
click at [880, 253] on span at bounding box center [881, 253] width 12 height 12
click at [995, 254] on span "columns" at bounding box center [995, 254] width 12 height 12
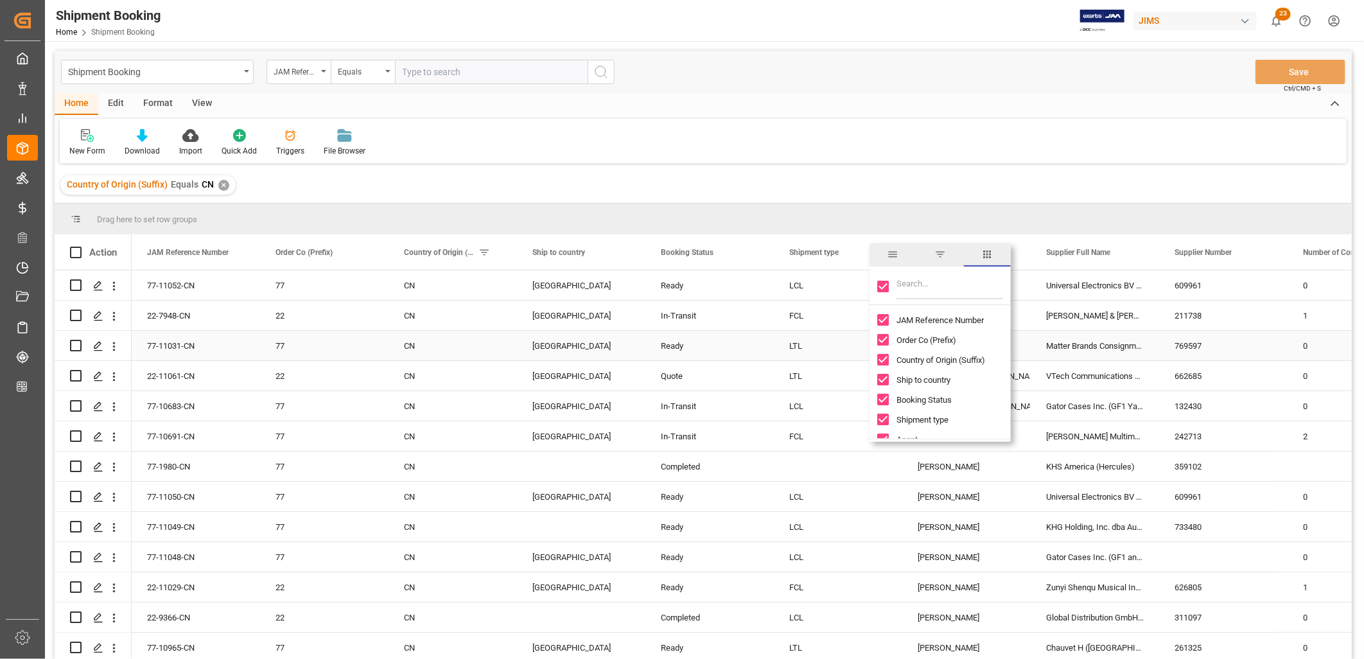
click at [841, 333] on div "LTL" at bounding box center [838, 346] width 98 height 30
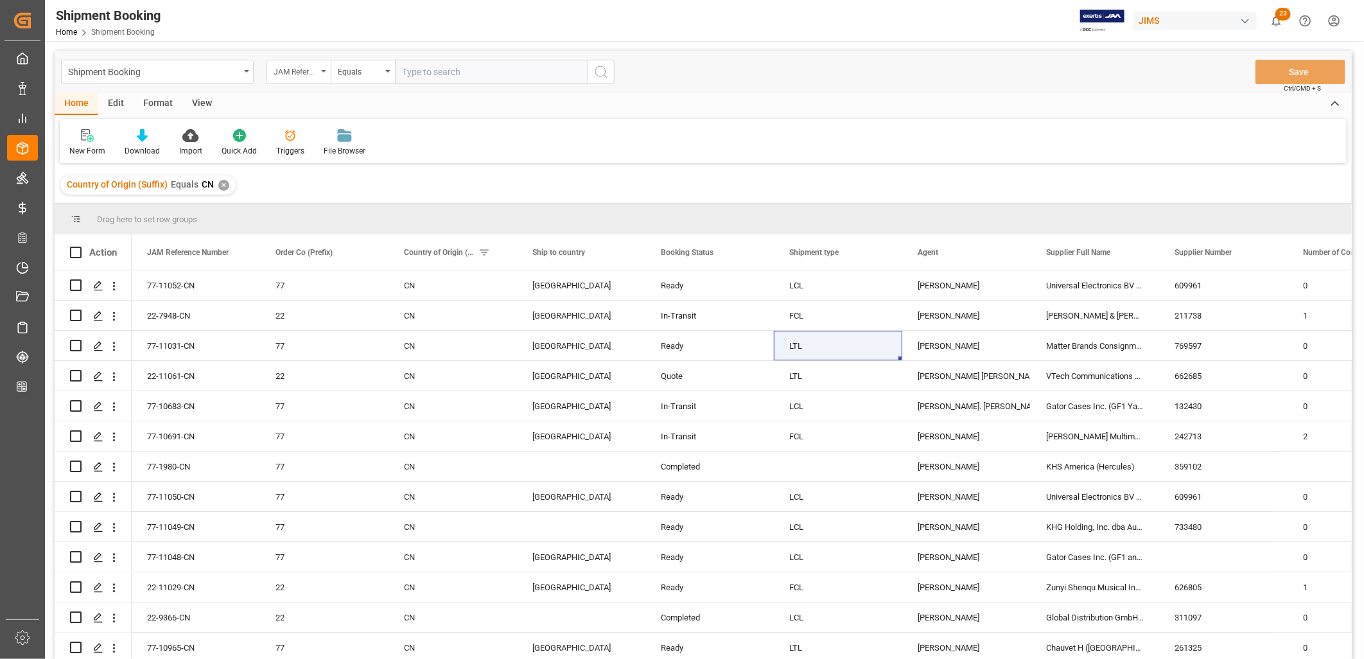
click at [321, 68] on div "JAM Reference Number" at bounding box center [298, 72] width 64 height 24
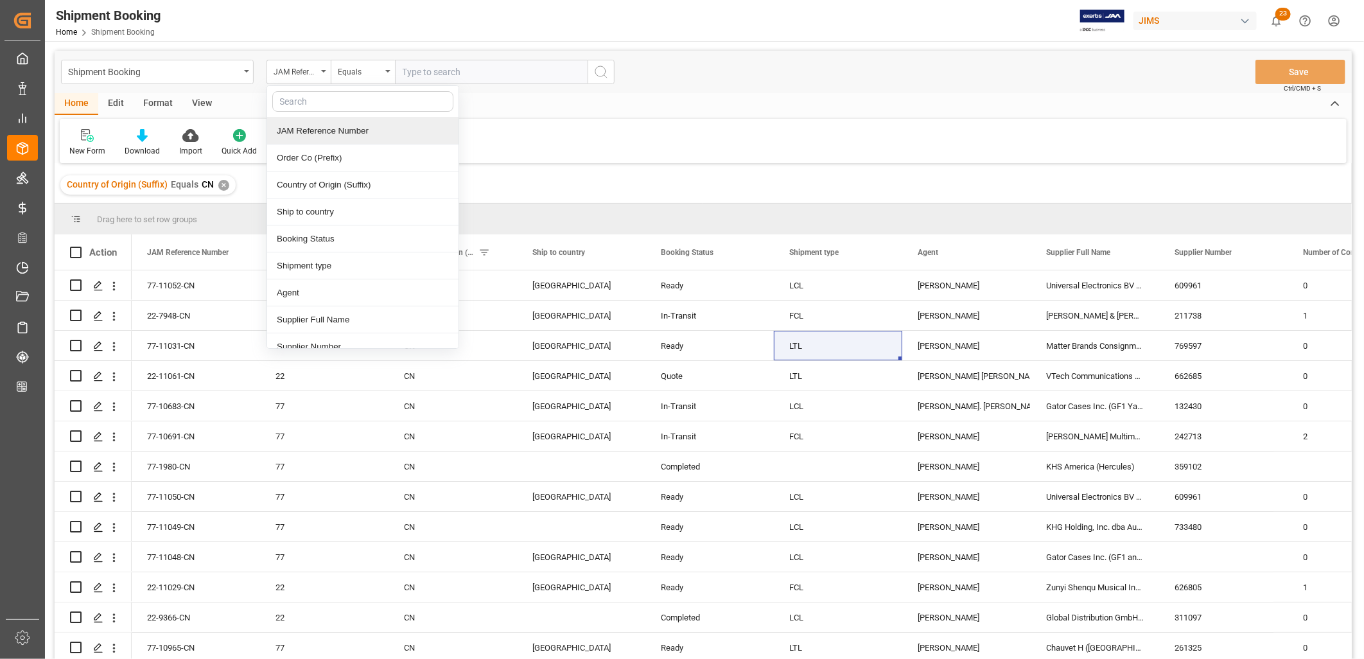
click at [336, 132] on div "JAM Reference Number" at bounding box center [362, 131] width 191 height 27
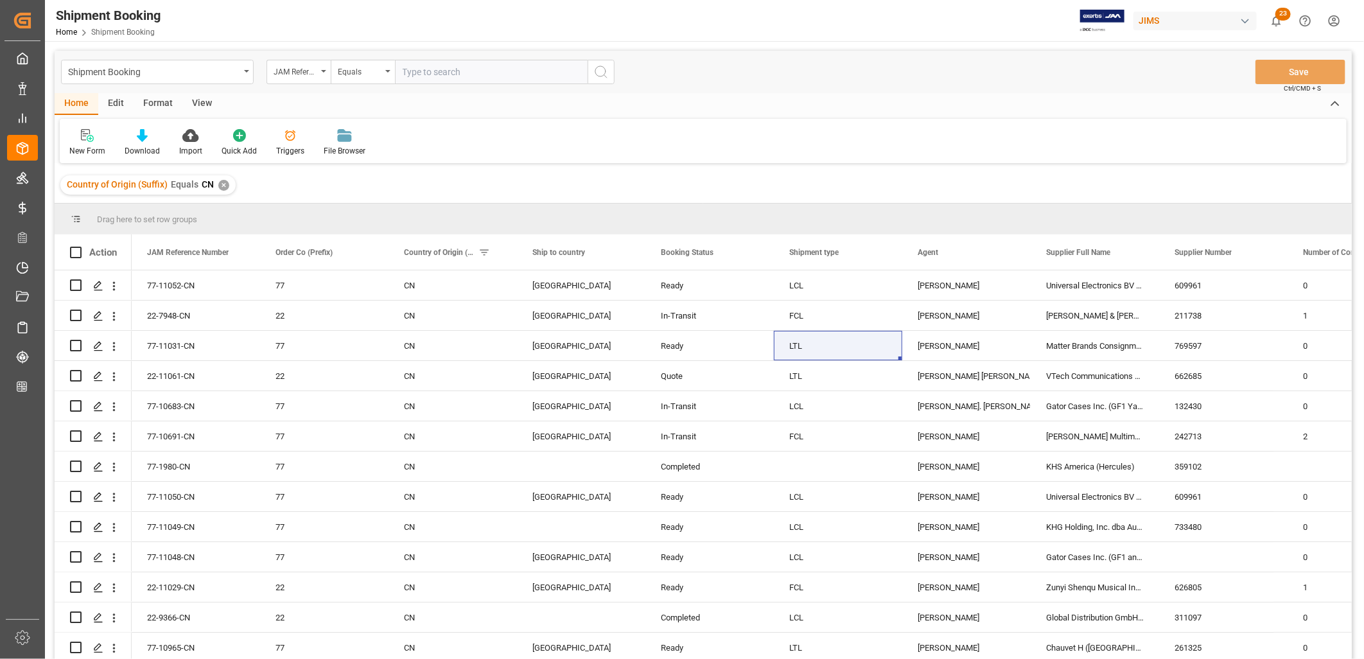
click at [426, 67] on input "text" at bounding box center [491, 72] width 193 height 24
type input "77-"
click at [604, 71] on icon "search button" at bounding box center [600, 71] width 15 height 15
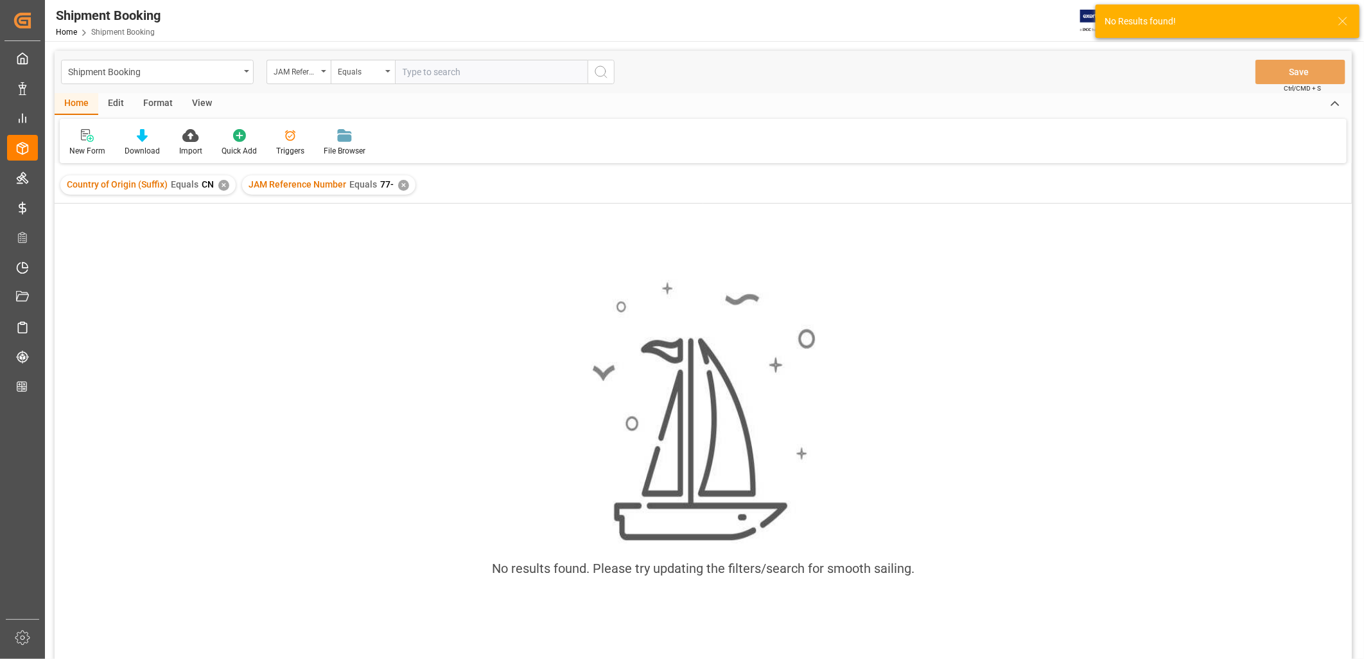
click at [220, 181] on div "✕" at bounding box center [223, 185] width 11 height 11
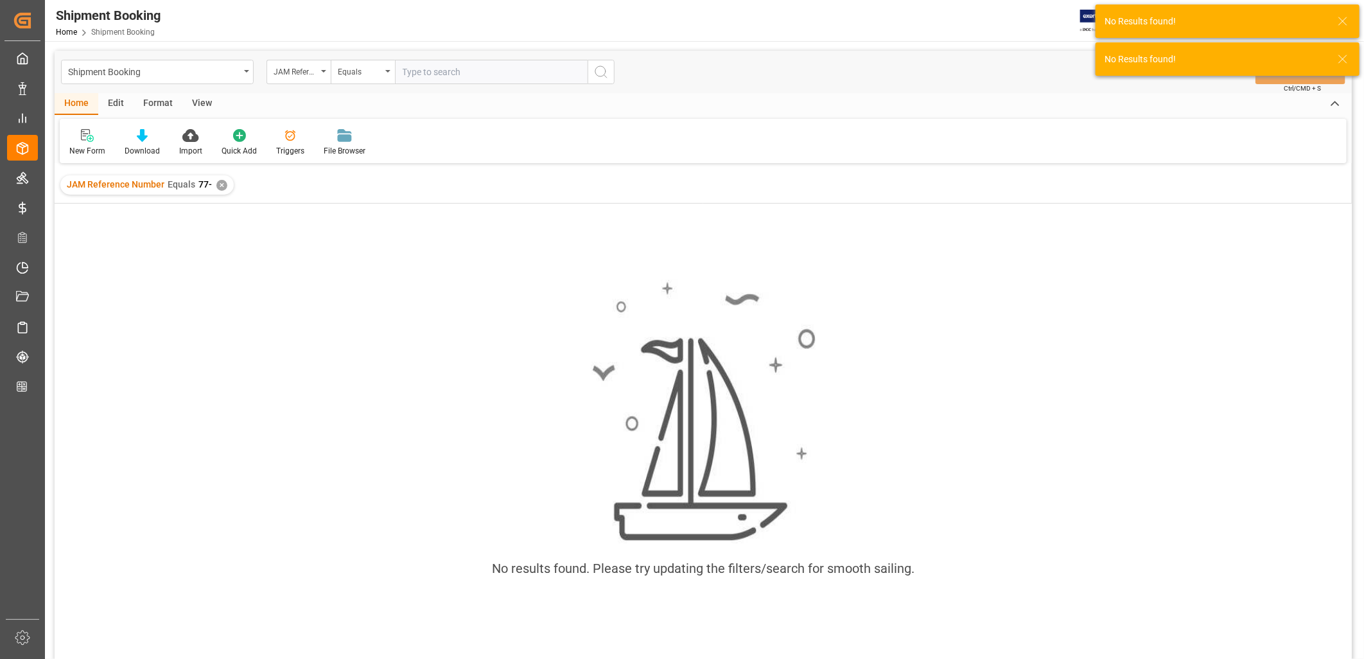
click at [222, 185] on div "✕" at bounding box center [221, 185] width 11 height 11
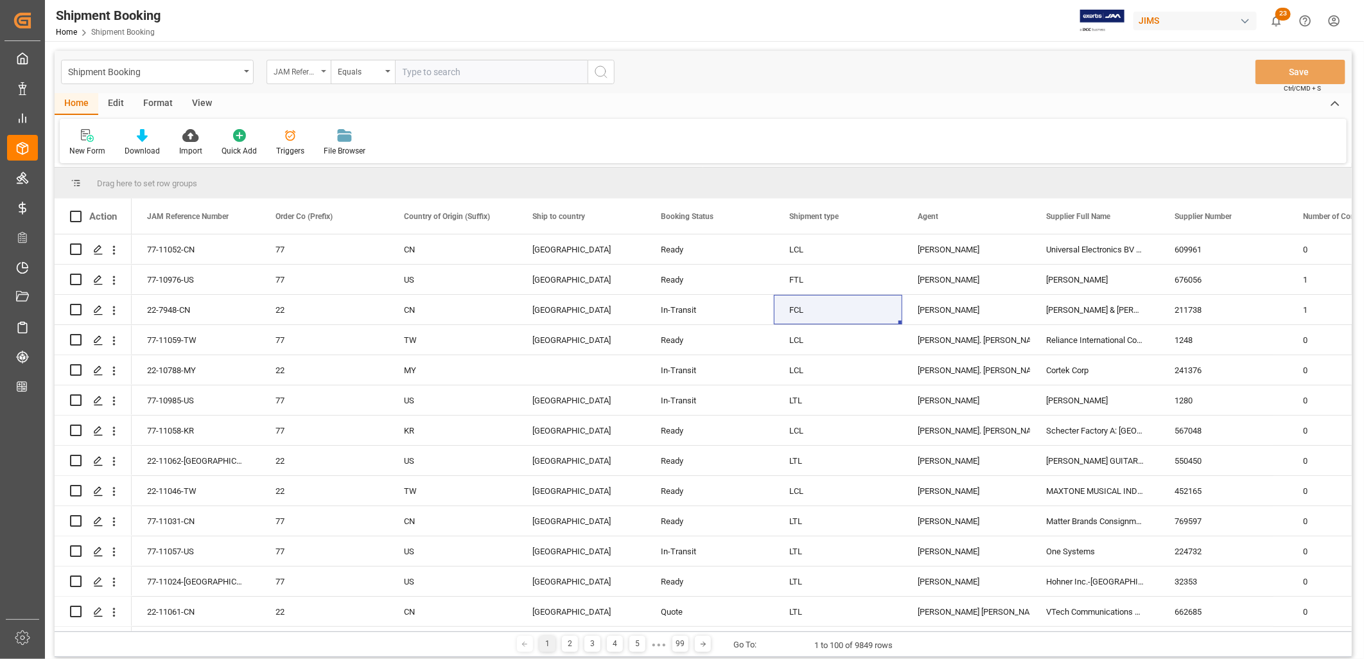
click at [326, 68] on div "JAM Reference Number" at bounding box center [298, 72] width 64 height 24
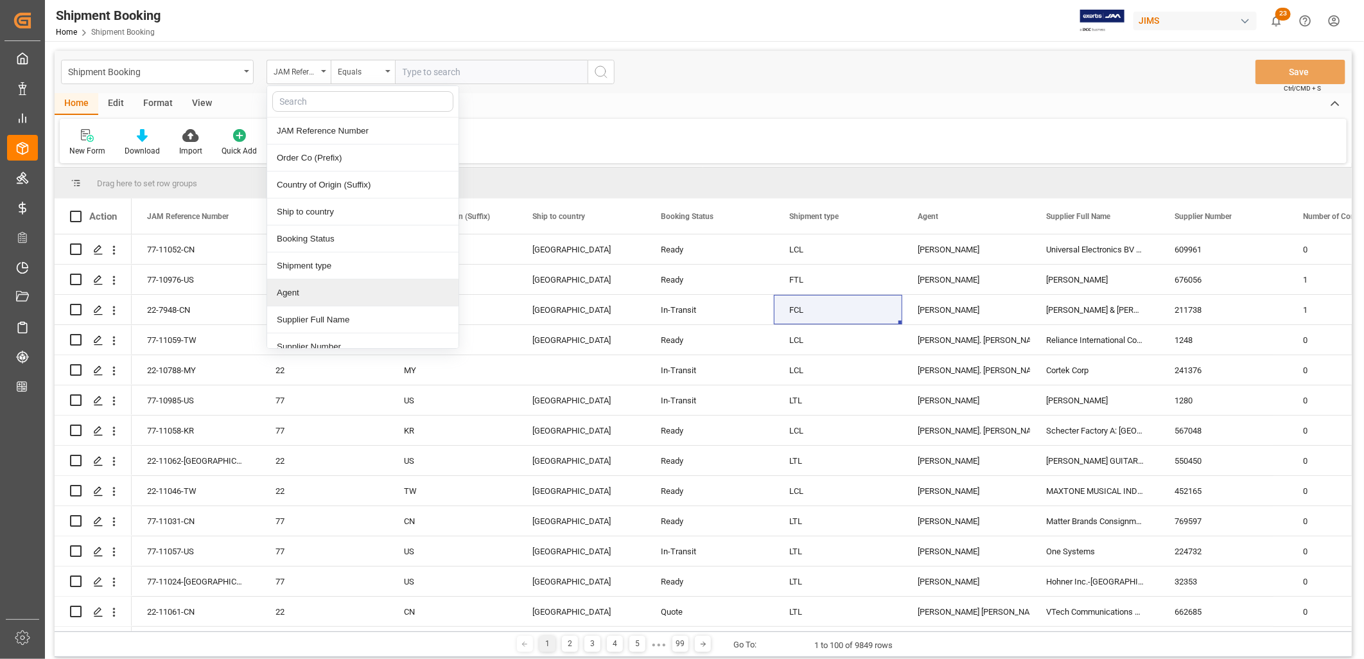
click at [306, 292] on div "Agent" at bounding box center [362, 292] width 191 height 27
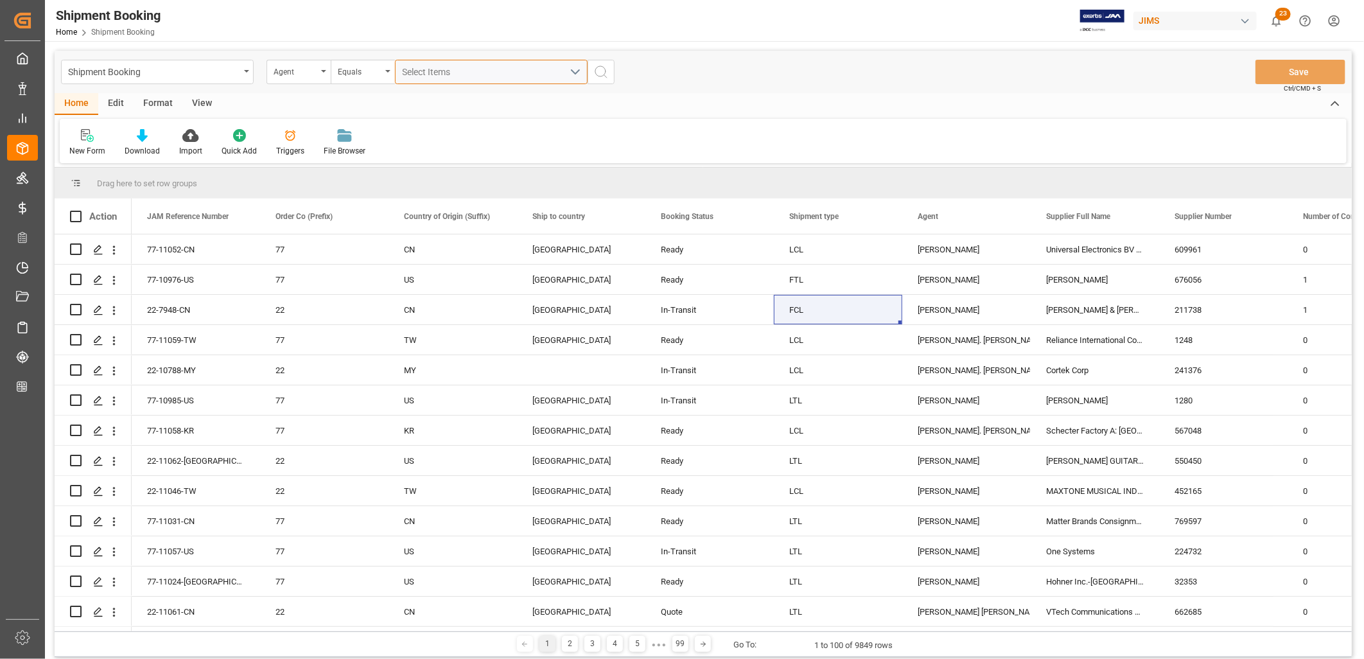
click at [576, 69] on button "Select Items" at bounding box center [491, 72] width 193 height 24
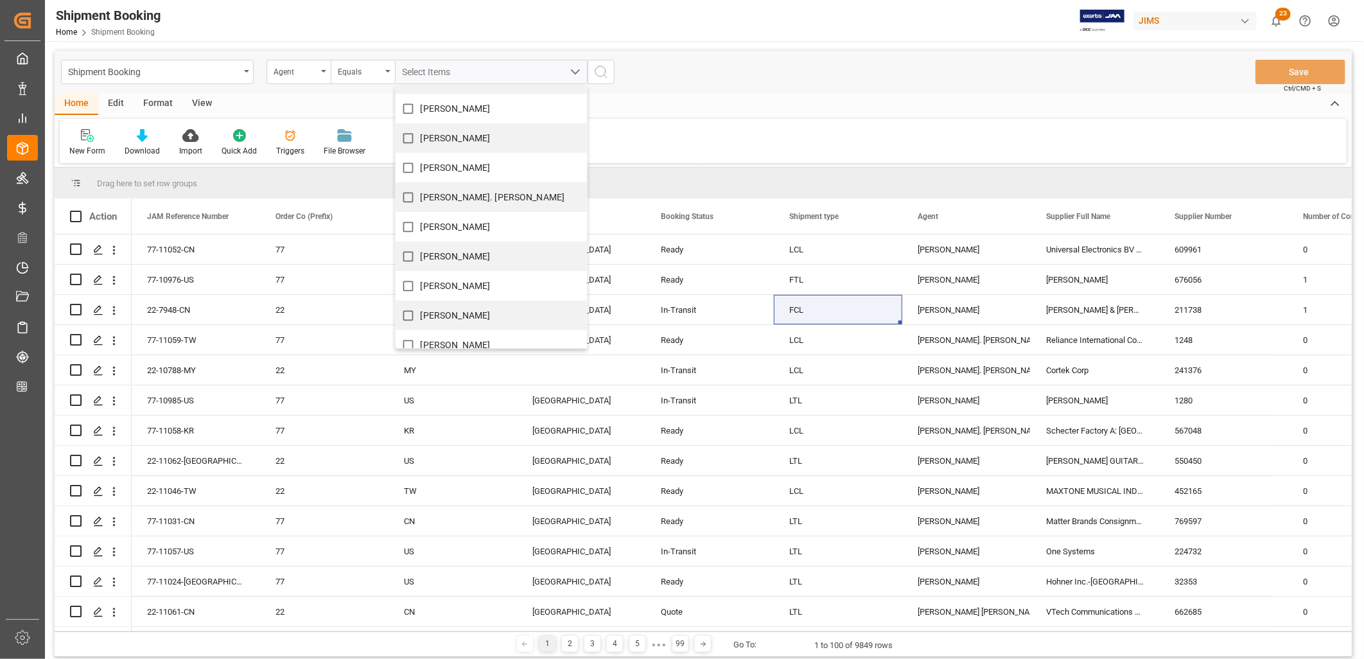
scroll to position [499, 0]
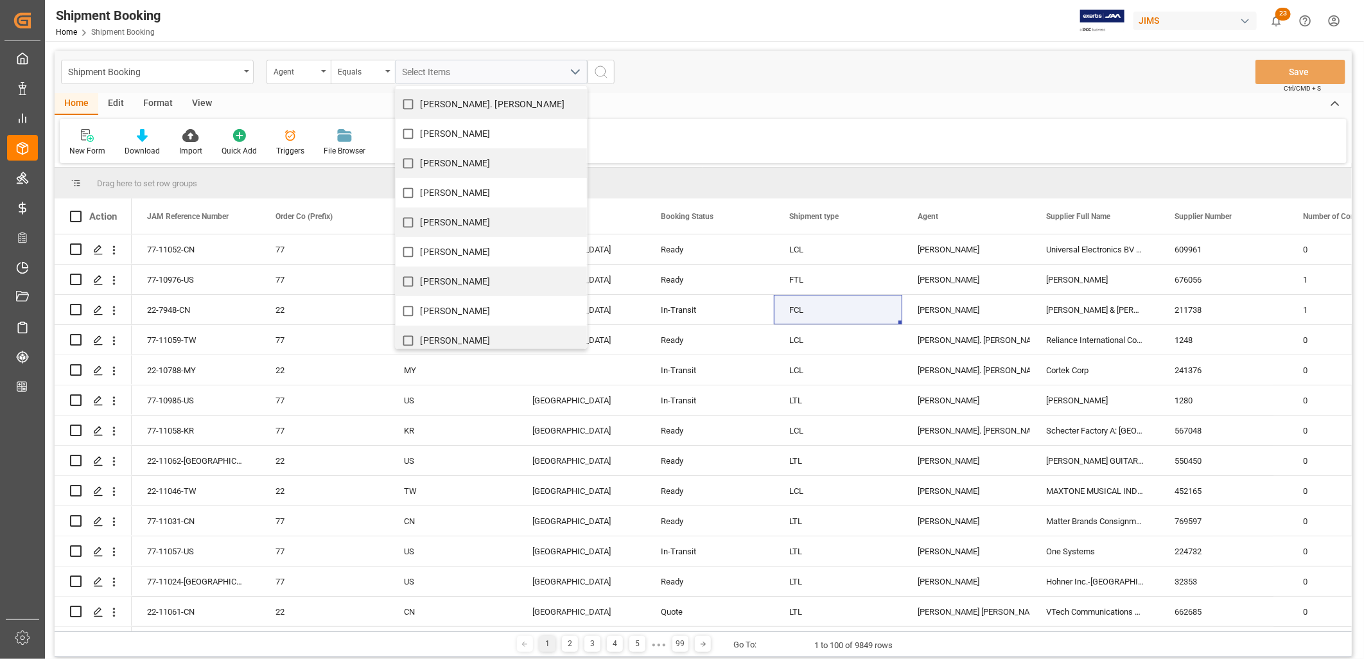
click at [405, 280] on input "[PERSON_NAME]" at bounding box center [408, 281] width 25 height 25
checkbox input "true"
click at [598, 71] on icon "search button" at bounding box center [600, 71] width 15 height 15
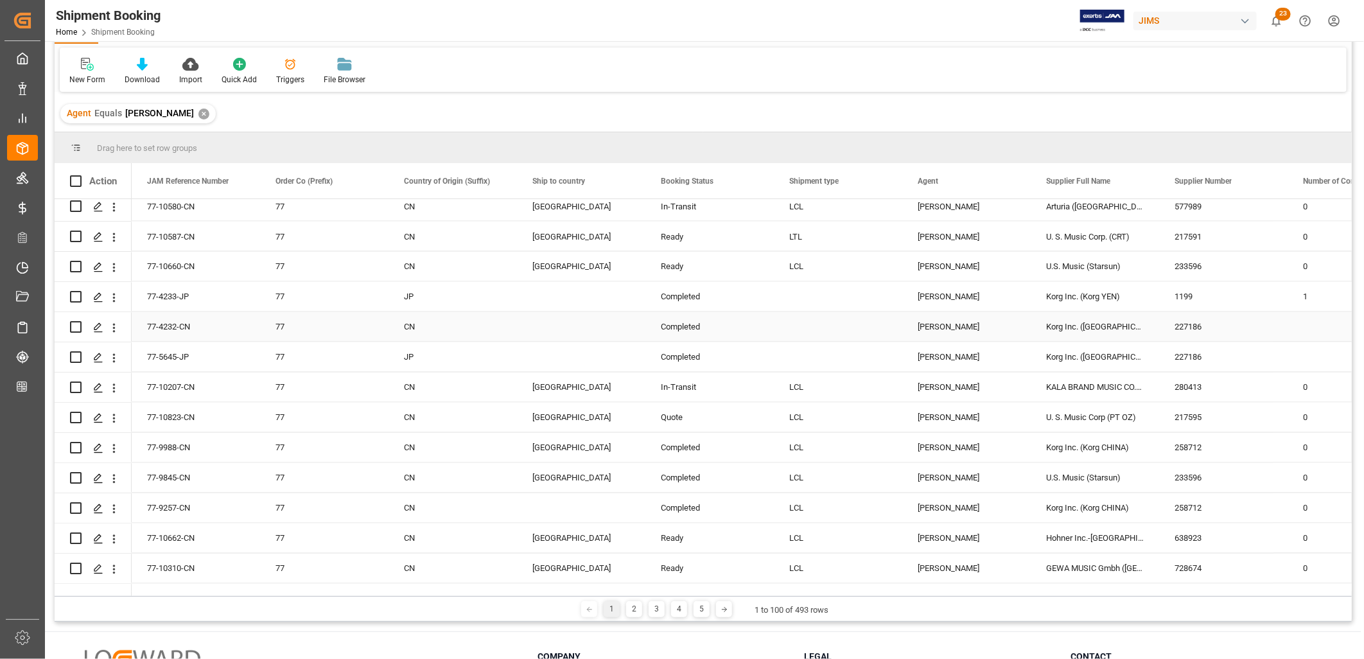
scroll to position [1487, 0]
click at [97, 475] on polygon "Press SPACE to select this row." at bounding box center [97, 476] width 6 height 6
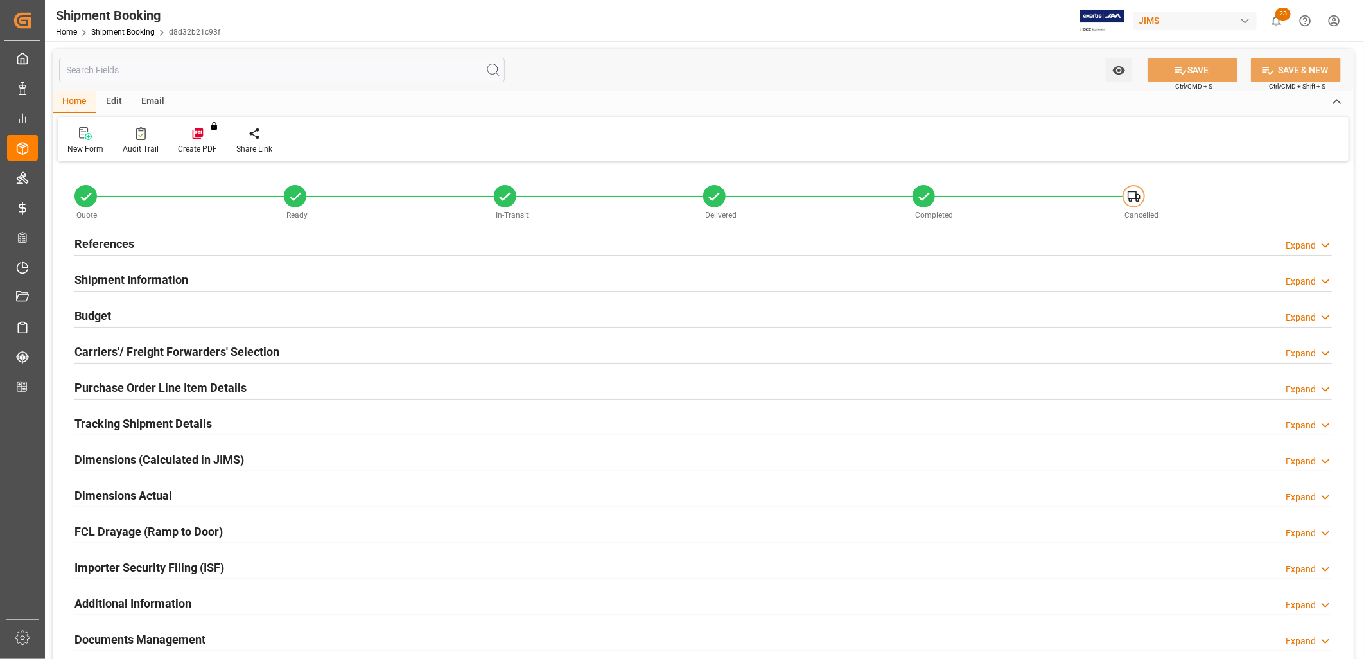
type input "20"
click at [130, 283] on h2 "Shipment Information" at bounding box center [131, 279] width 114 height 17
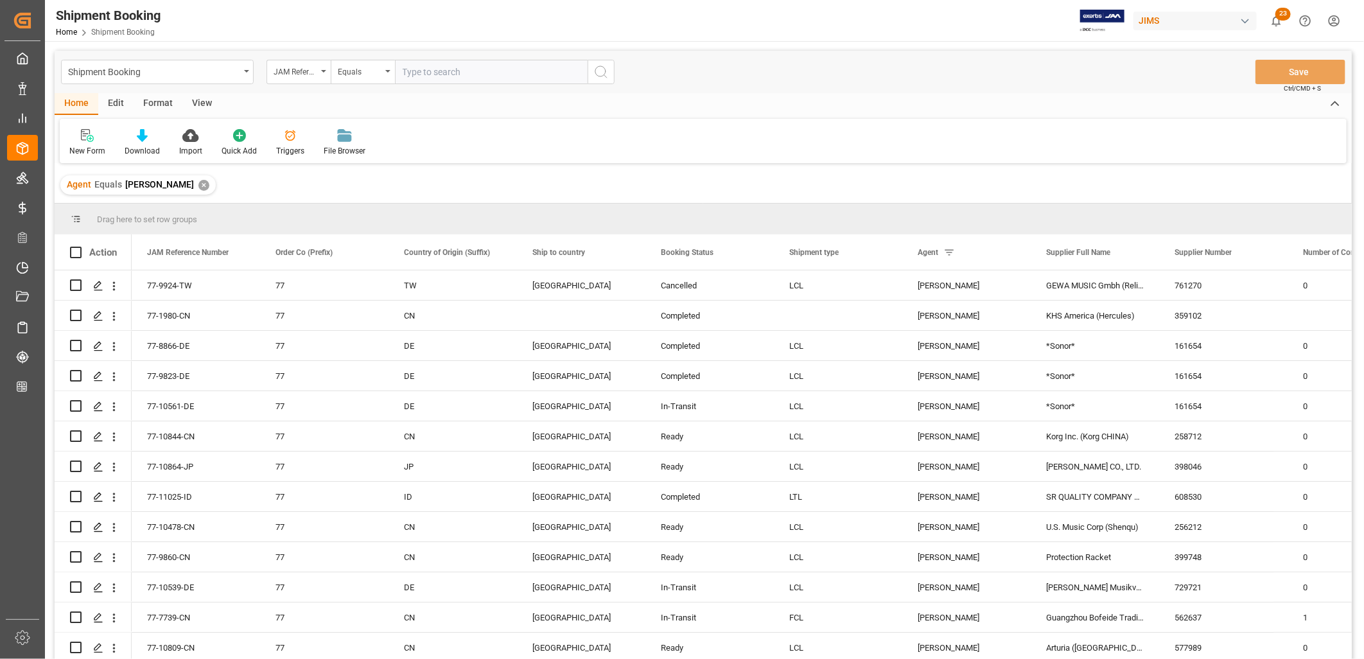
click at [1318, 256] on span "Number of Containers" at bounding box center [1340, 252] width 75 height 9
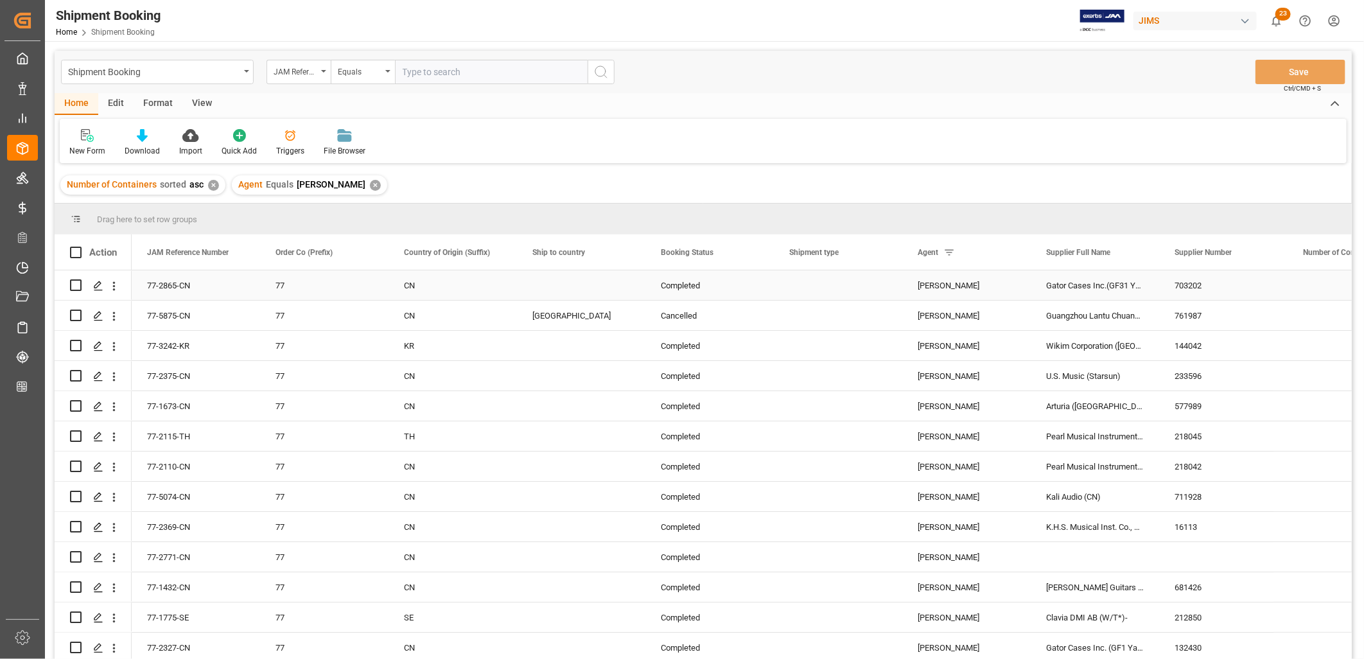
click at [1104, 286] on div "Gator Cases Inc.(GF31 Yantian)" at bounding box center [1095, 285] width 128 height 30
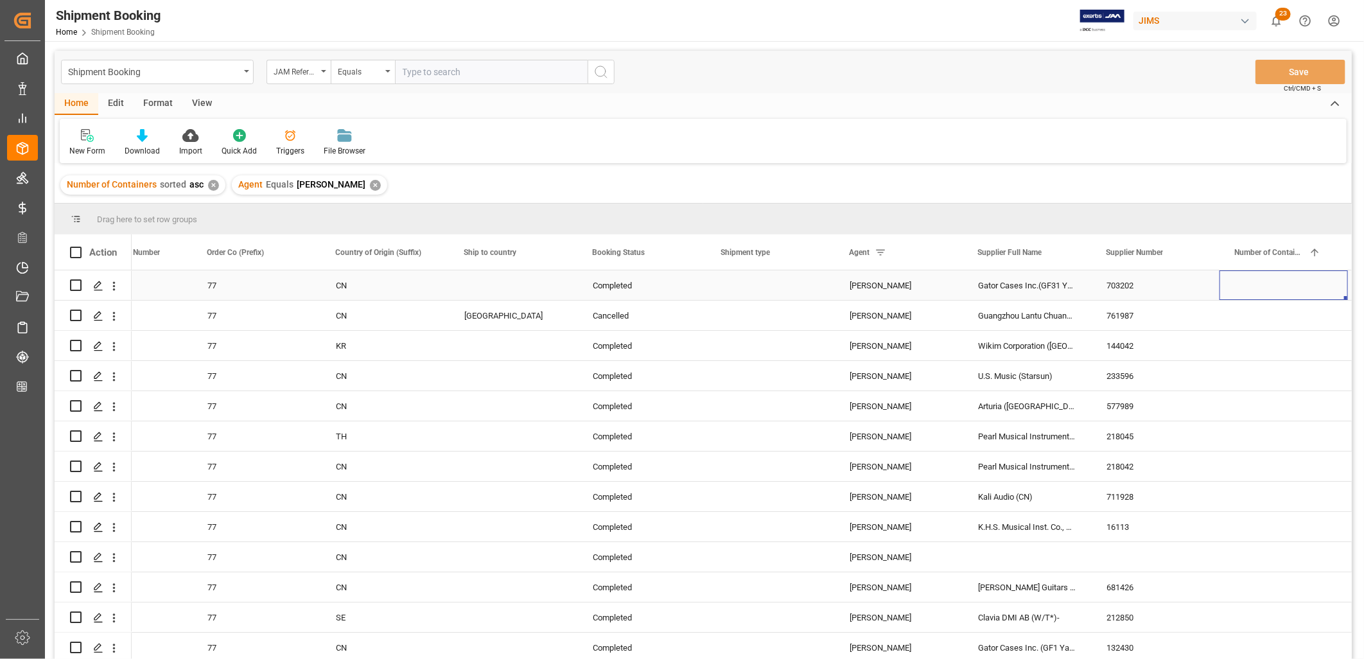
scroll to position [0, 196]
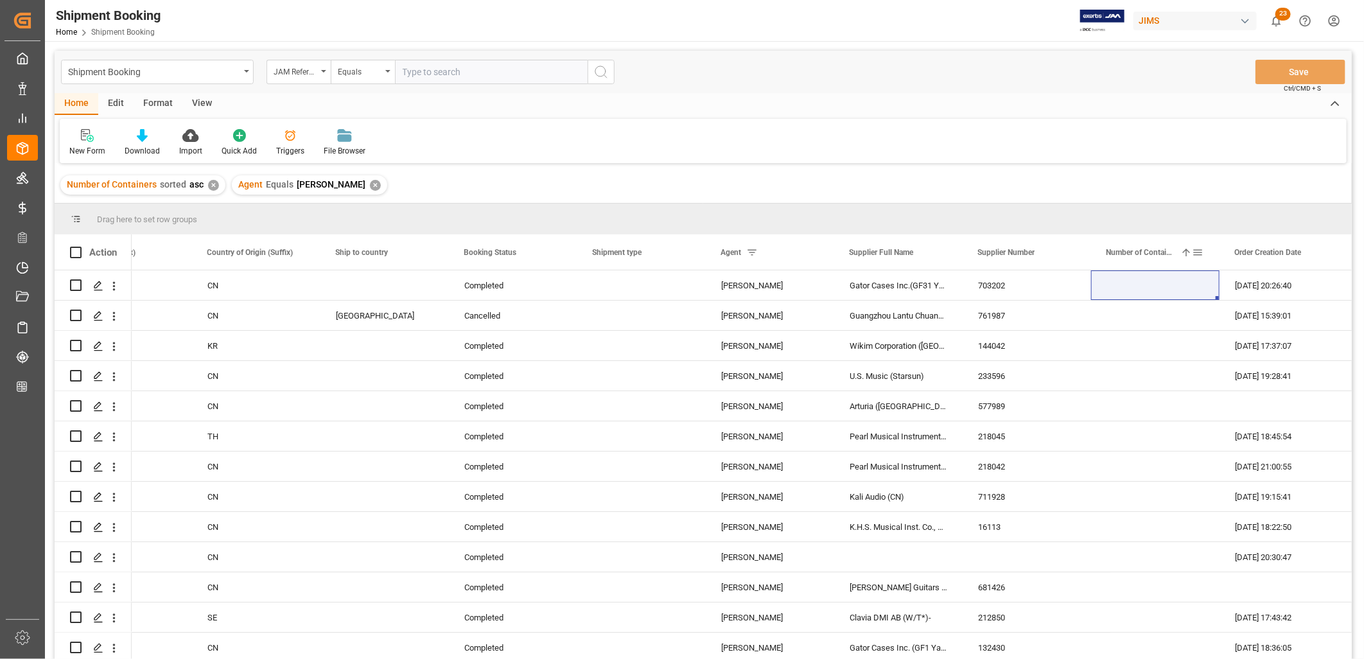
click at [1185, 249] on span at bounding box center [1186, 253] width 12 height 12
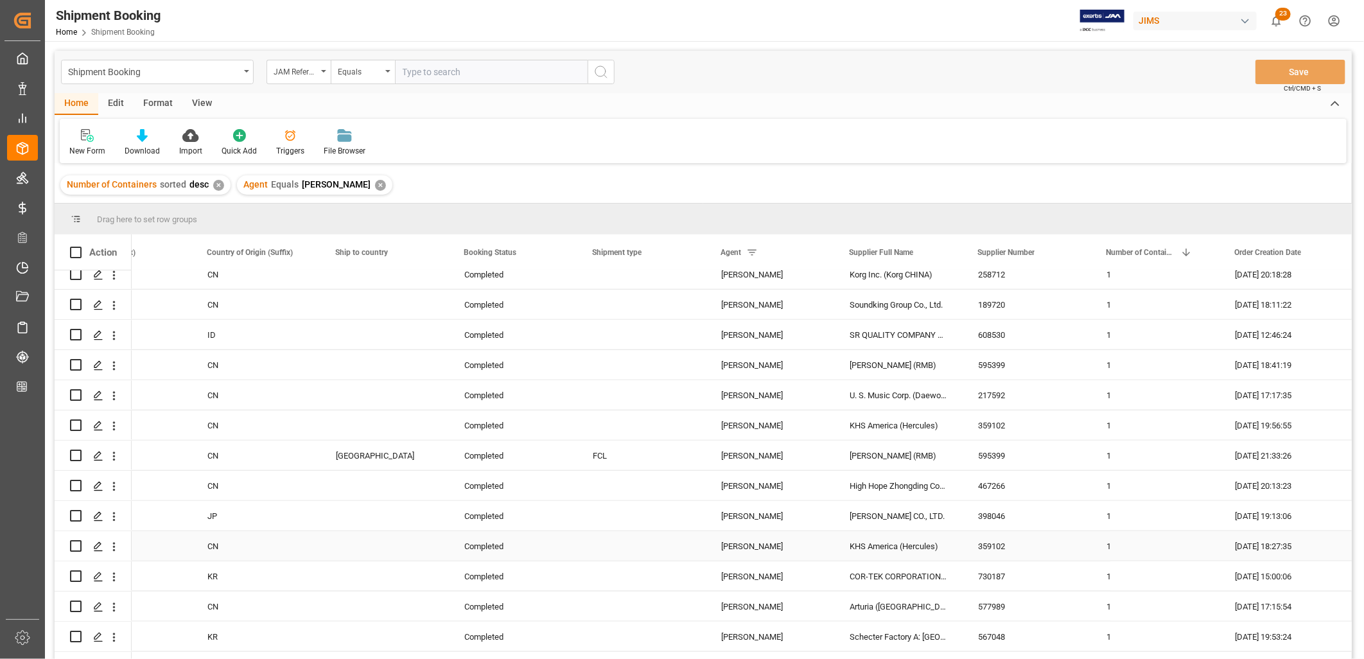
scroll to position [927, 0]
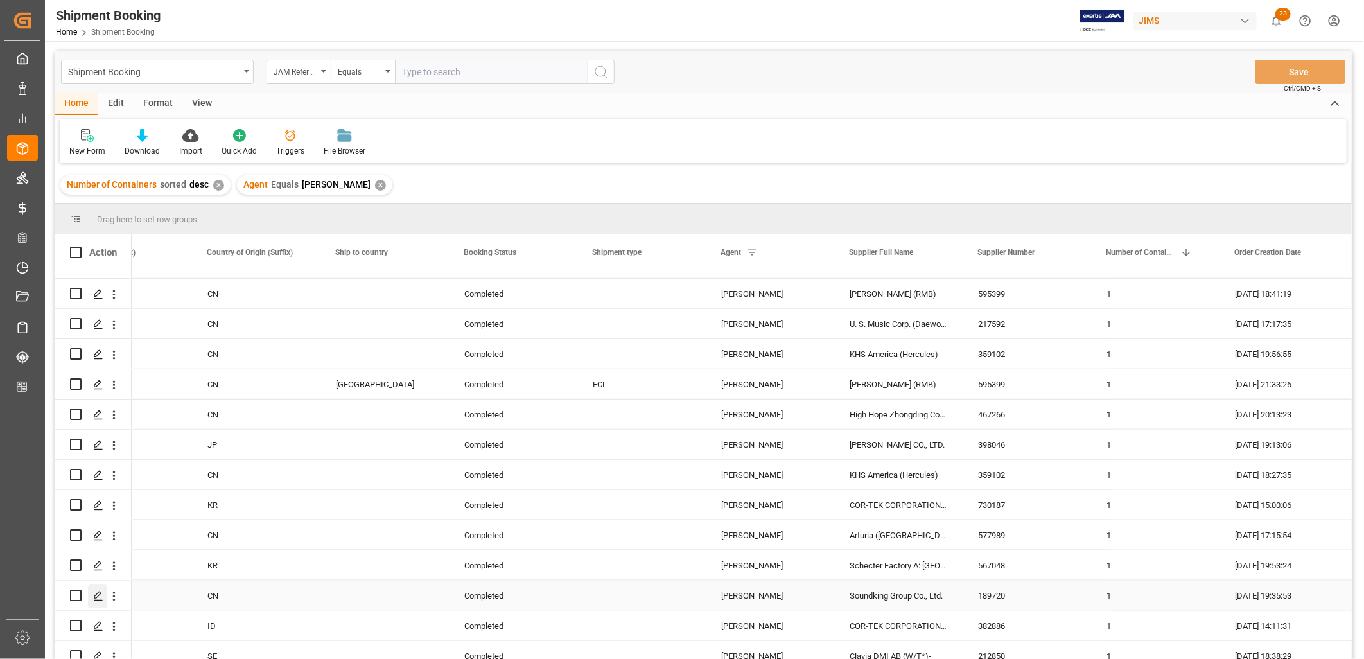
click at [96, 594] on polygon "Press SPACE to select this row." at bounding box center [97, 594] width 6 height 6
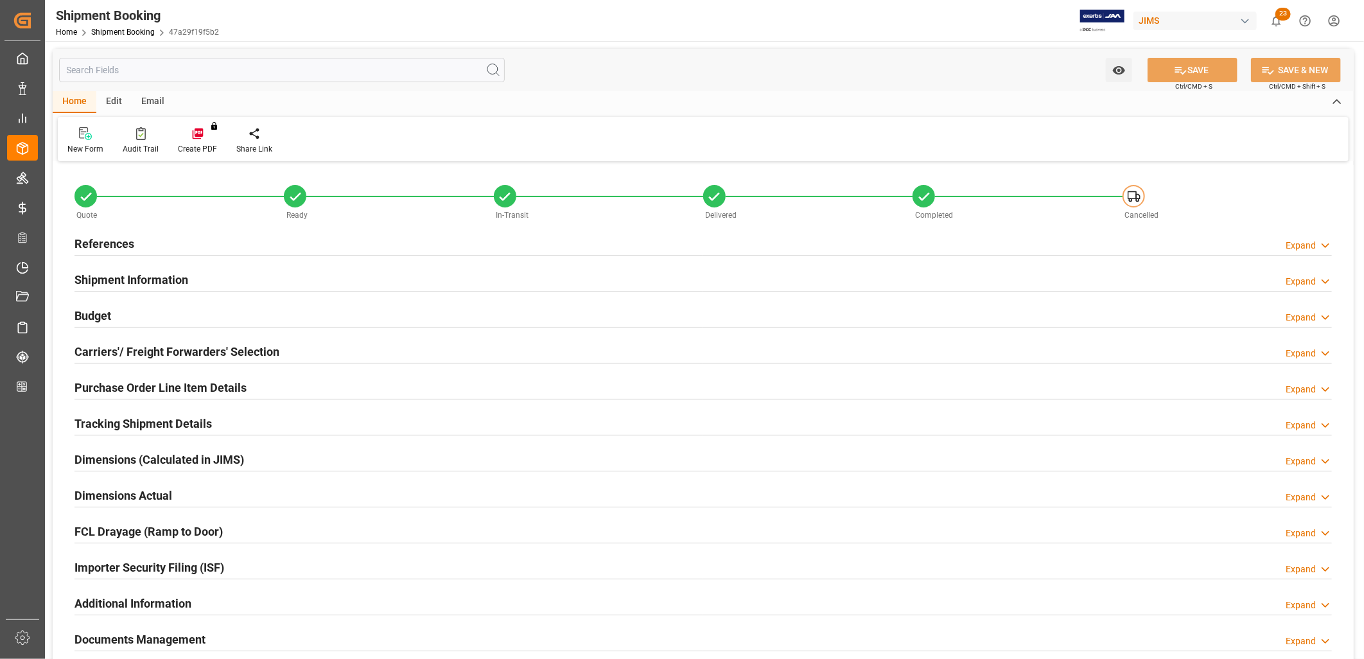
type input "1"
type input "[DATE] 19:35"
type input "[DATE] 00:00"
click at [127, 247] on h2 "References" at bounding box center [104, 243] width 60 height 17
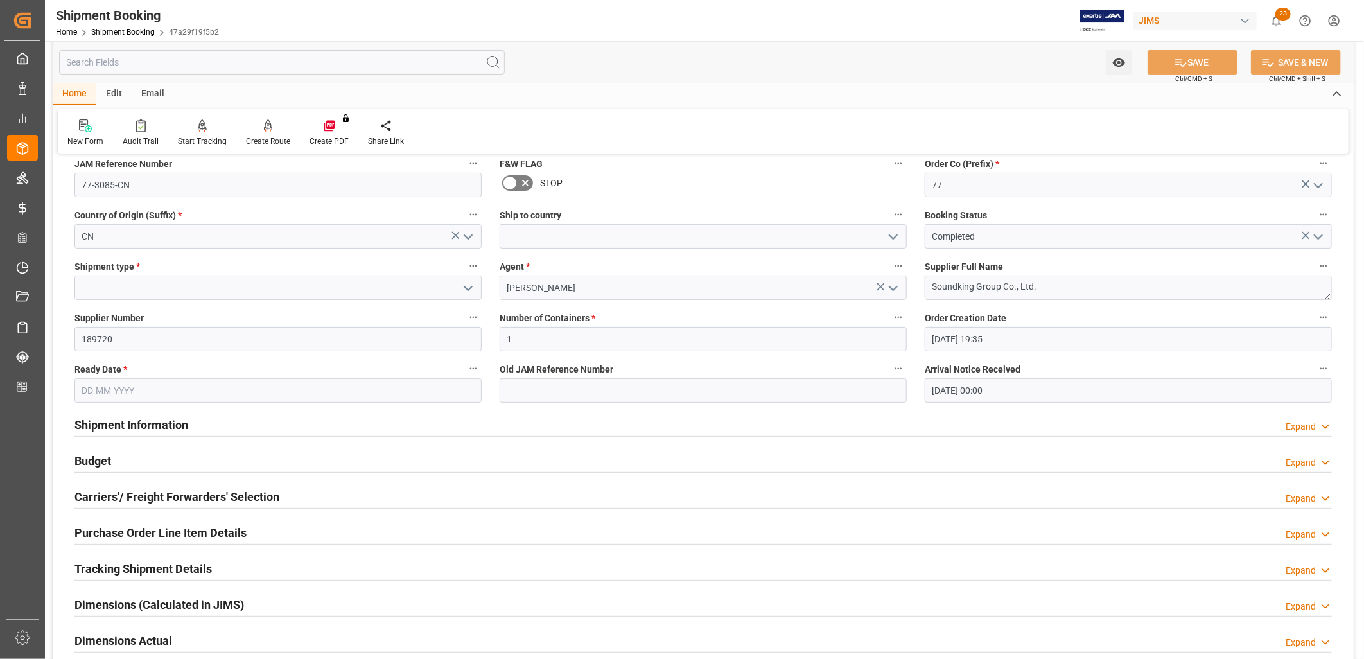
scroll to position [143, 0]
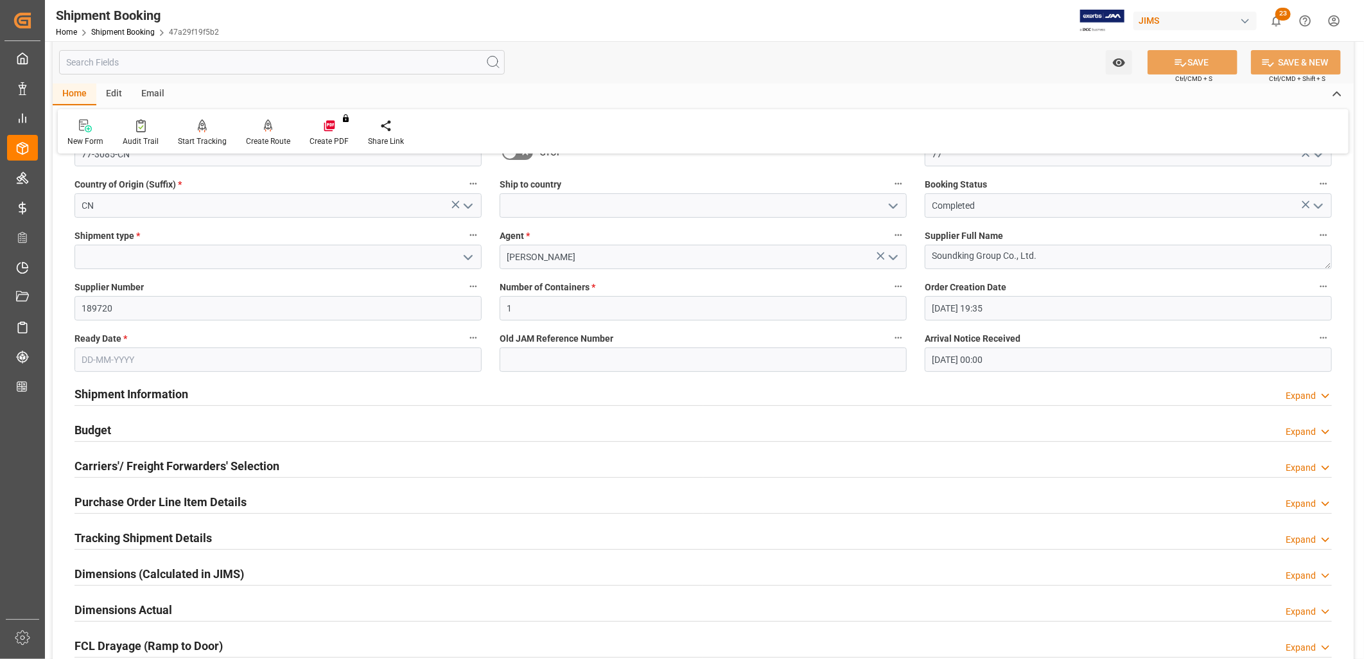
click at [133, 395] on h2 "Shipment Information" at bounding box center [131, 393] width 114 height 17
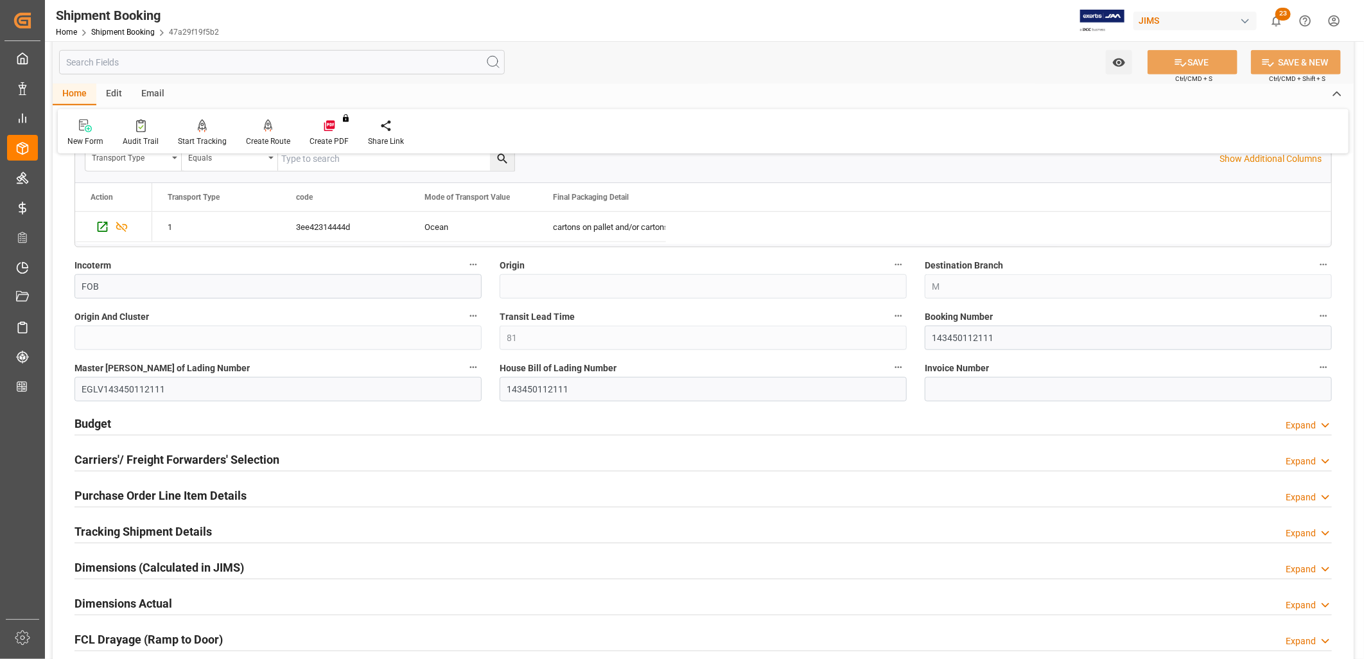
scroll to position [713, 0]
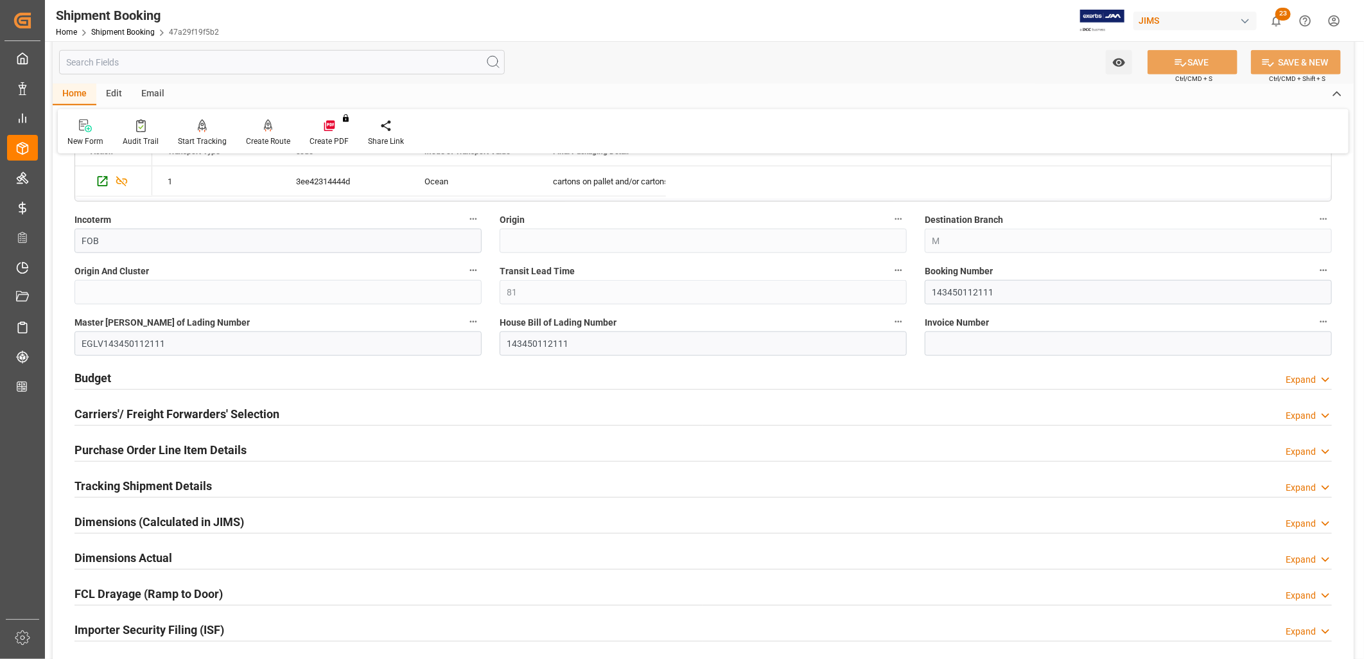
click at [87, 371] on h2 "Budget" at bounding box center [92, 377] width 37 height 17
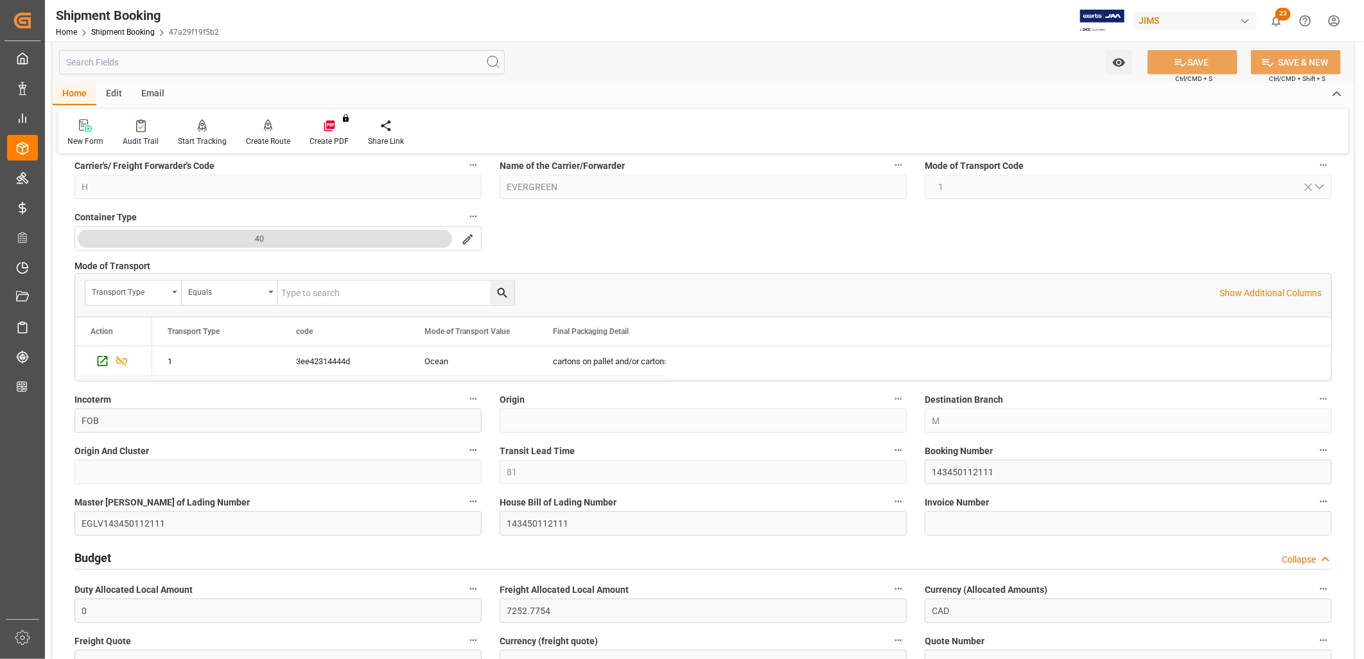
scroll to position [499, 0]
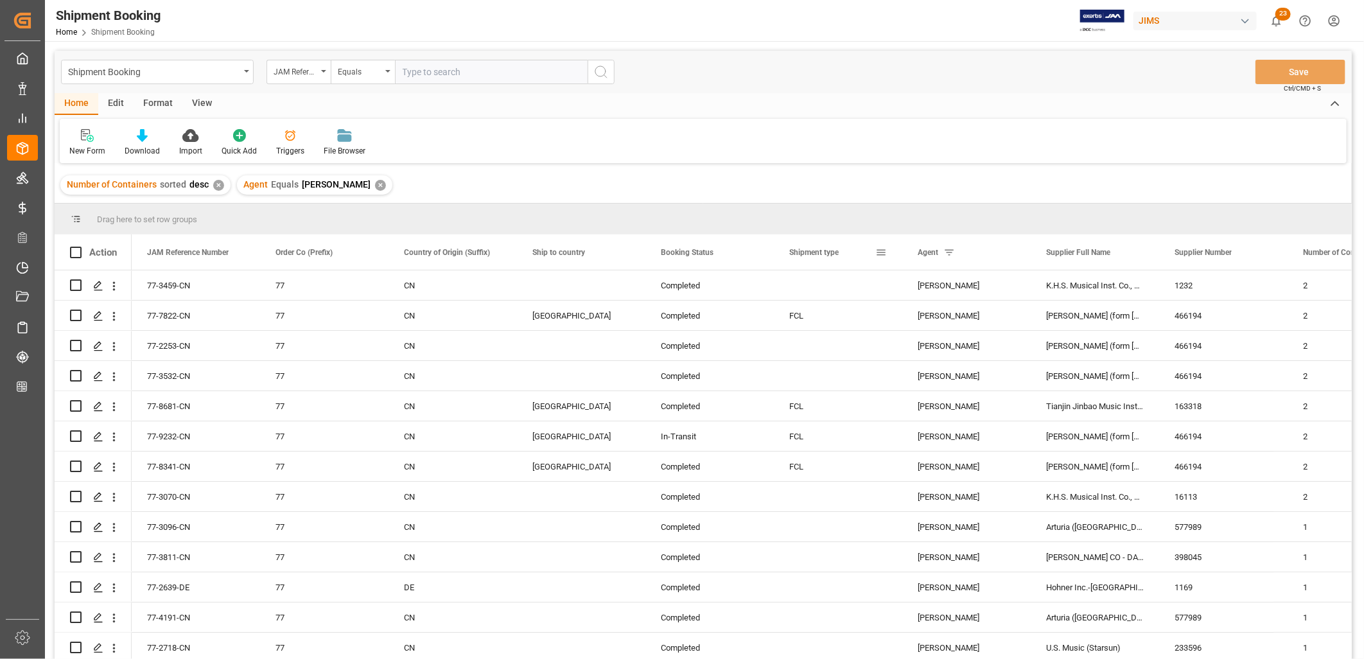
click at [857, 254] on div "Shipment type" at bounding box center [832, 251] width 86 height 35
click at [883, 253] on span at bounding box center [881, 253] width 12 height 12
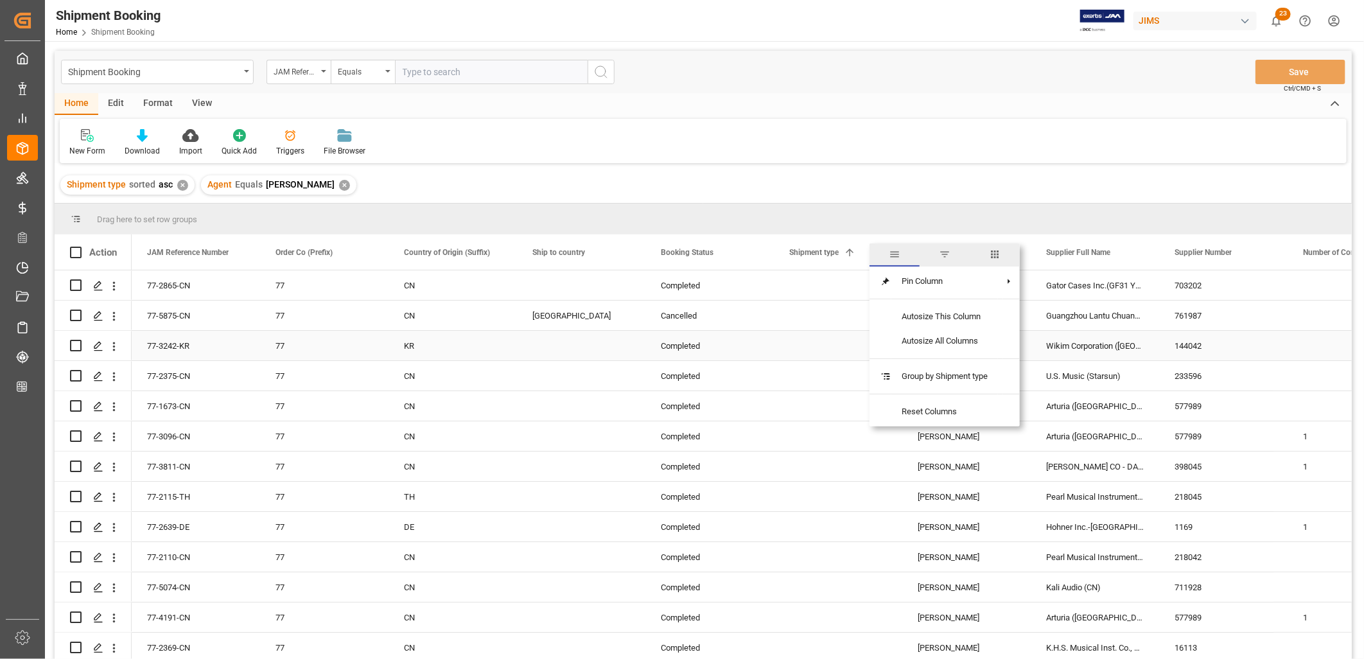
click at [811, 350] on div "Press SPACE to select this row." at bounding box center [838, 346] width 128 height 30
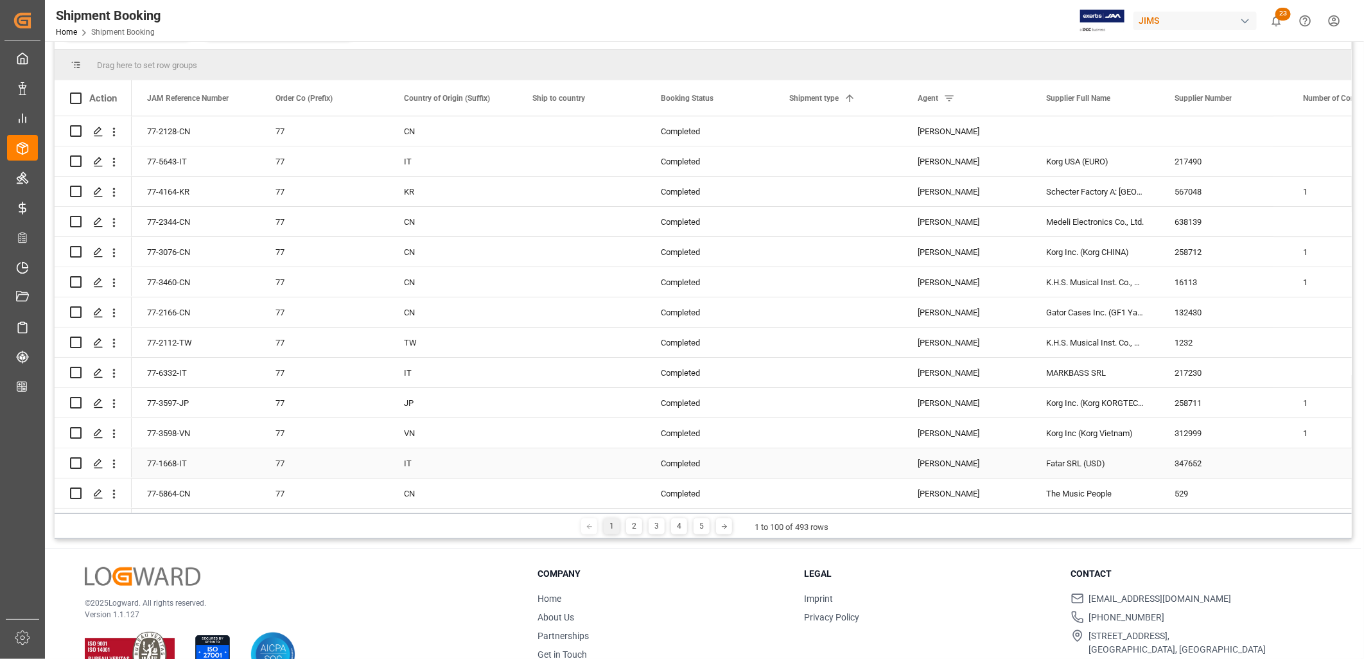
scroll to position [189, 0]
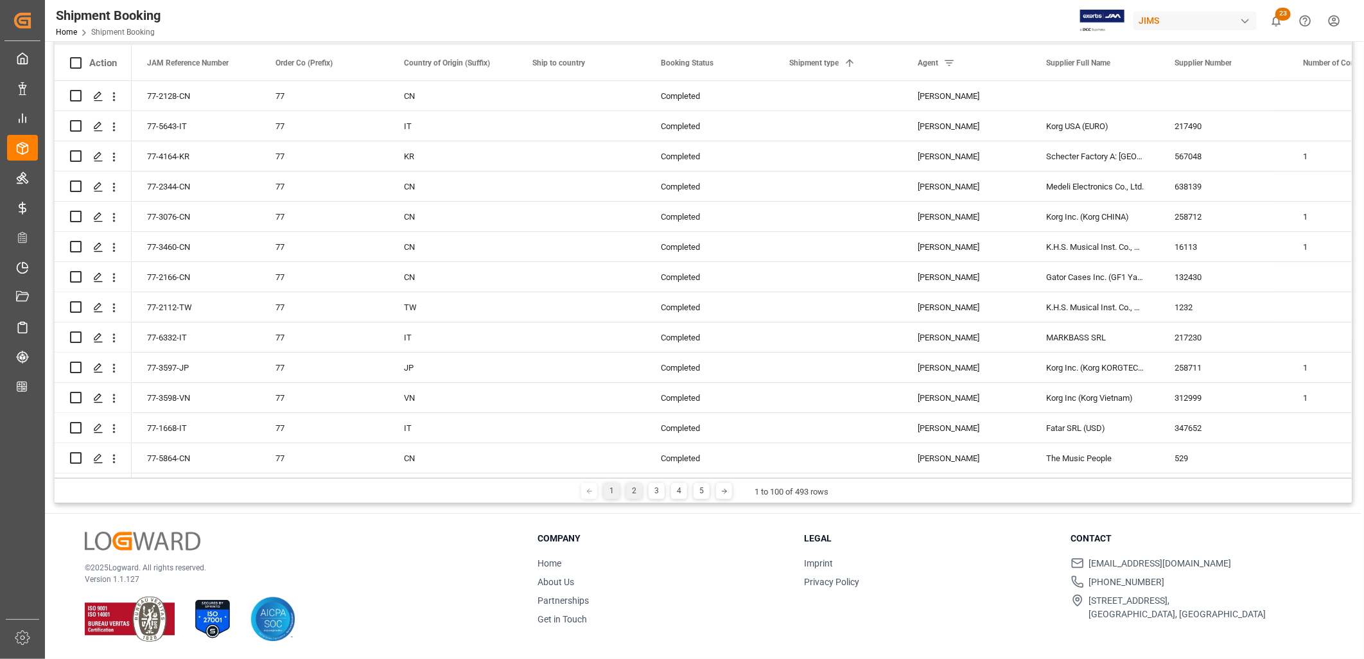
click at [632, 493] on div "2" at bounding box center [634, 491] width 16 height 16
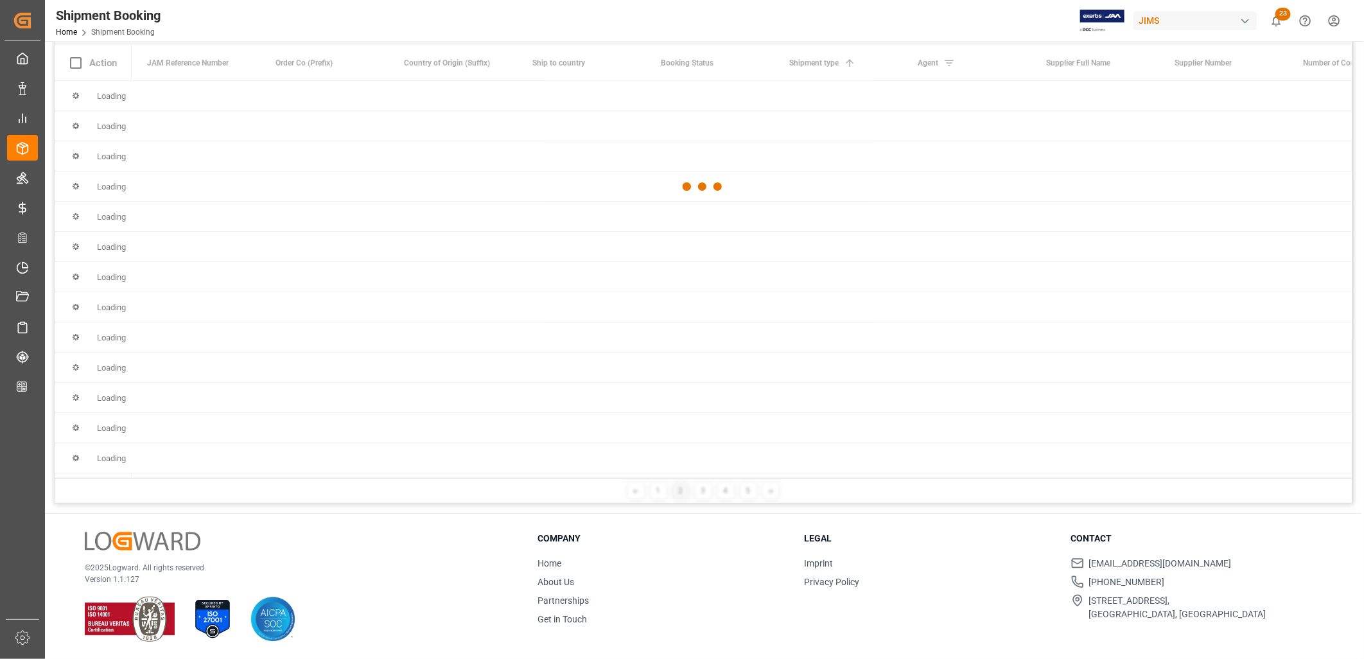
scroll to position [0, 0]
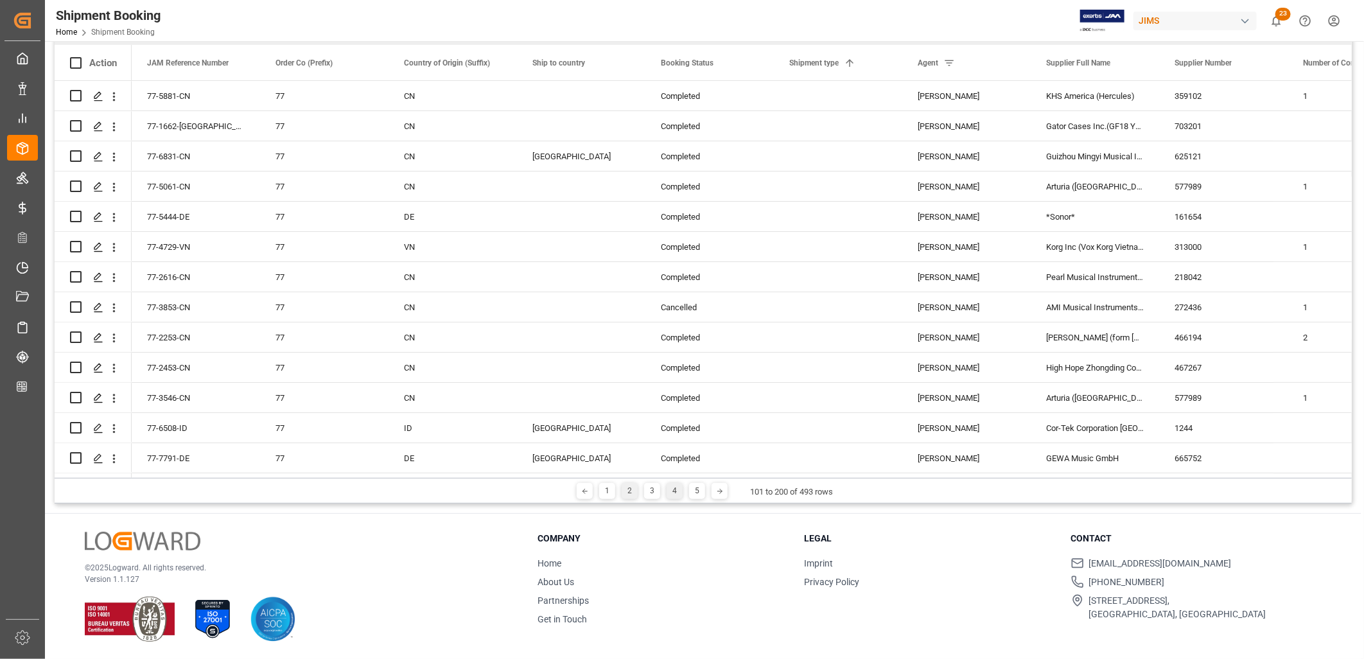
click at [679, 490] on div "4" at bounding box center [675, 491] width 16 height 16
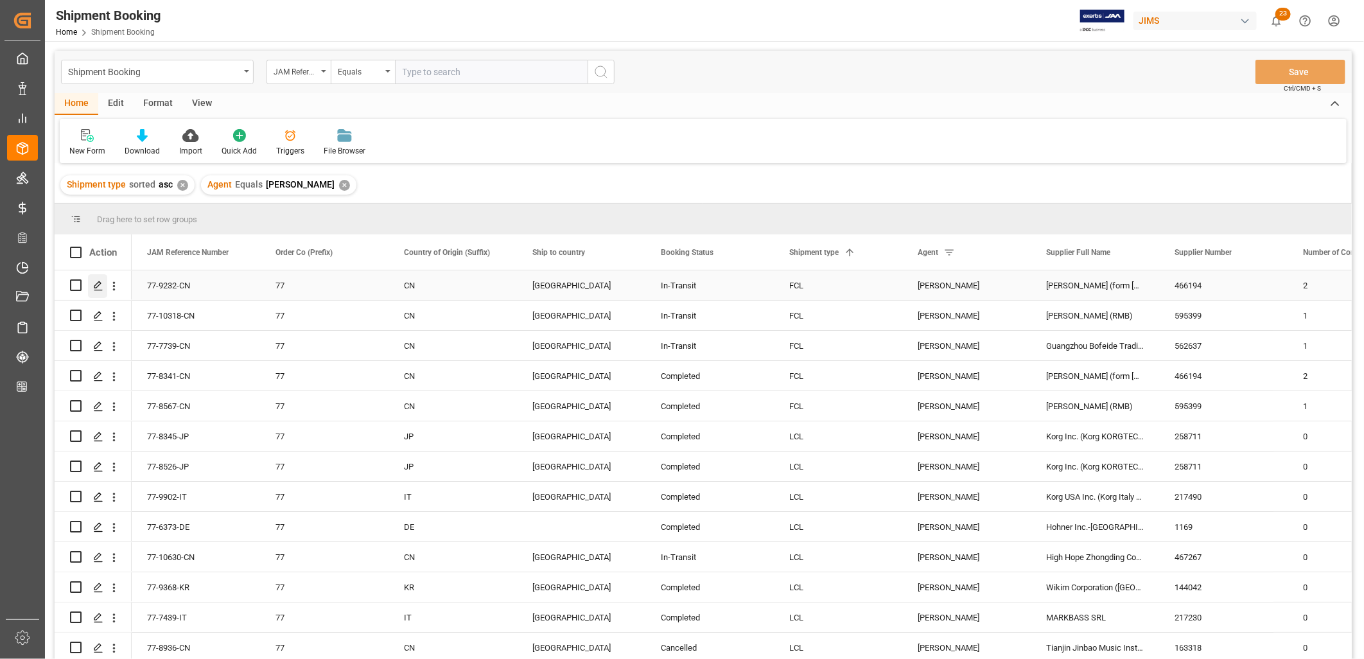
click at [103, 287] on div "Press SPACE to select this row." at bounding box center [97, 286] width 19 height 24
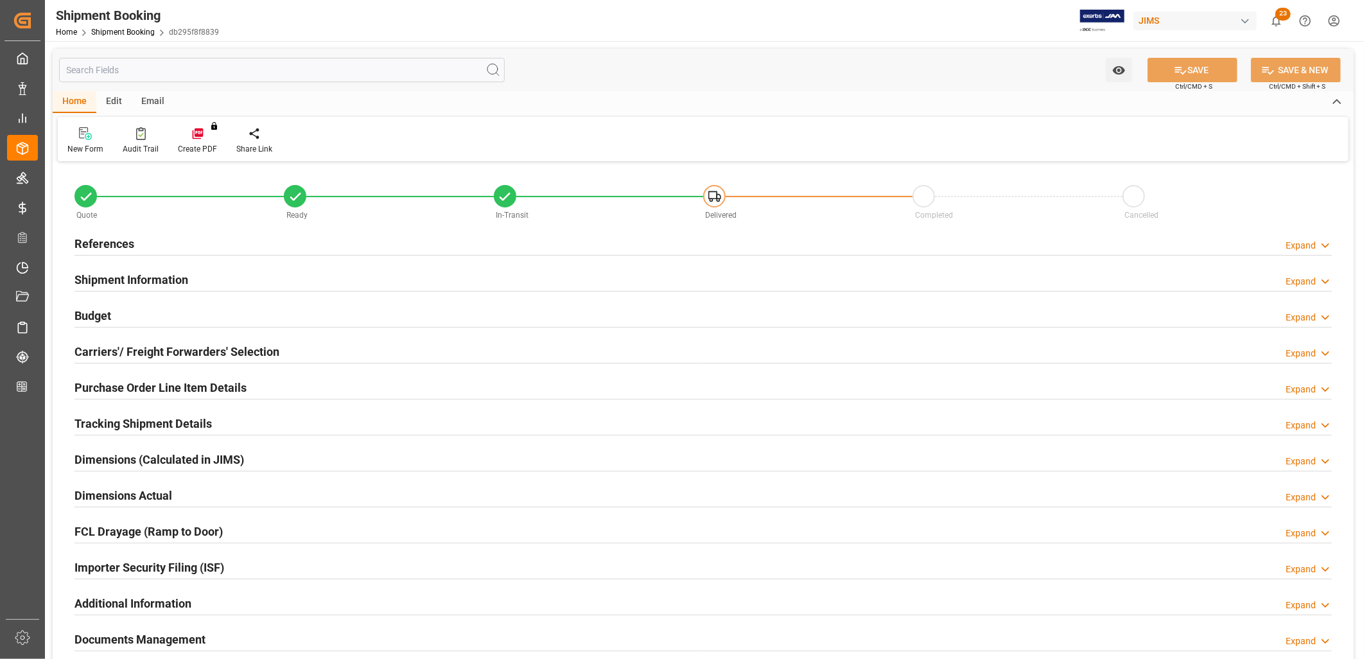
type input "32"
click at [157, 279] on h2 "Shipment Information" at bounding box center [131, 279] width 114 height 17
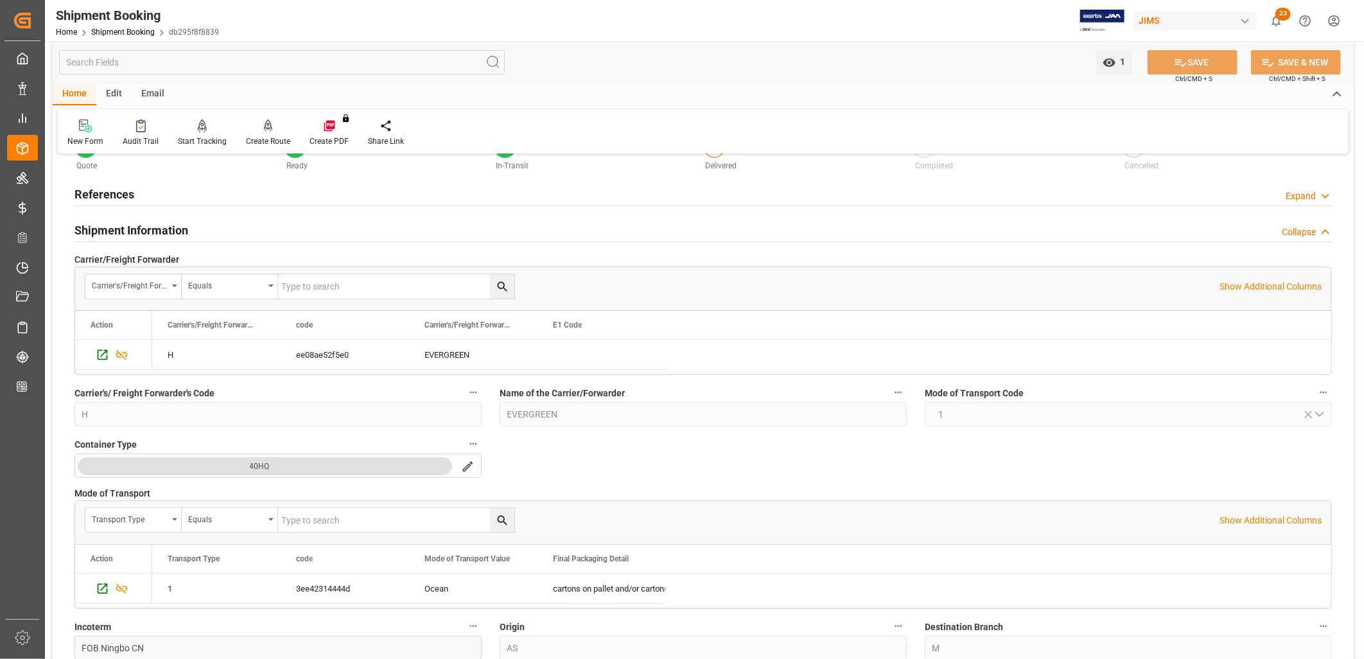
scroll to position [71, 0]
